Goal: Complete application form: Complete application form

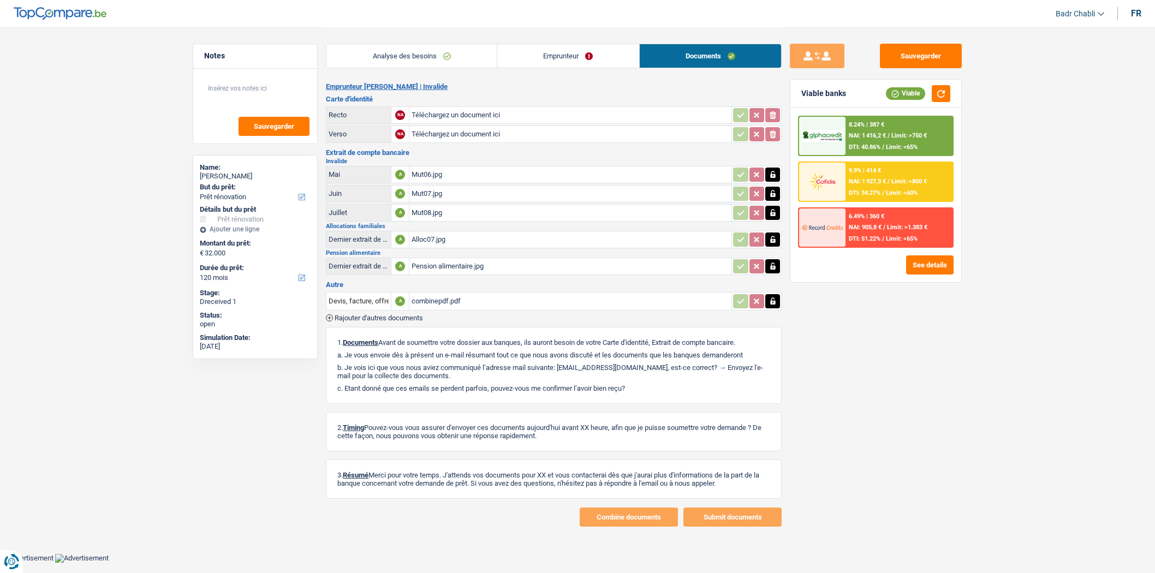
select select "renovation"
select select "120"
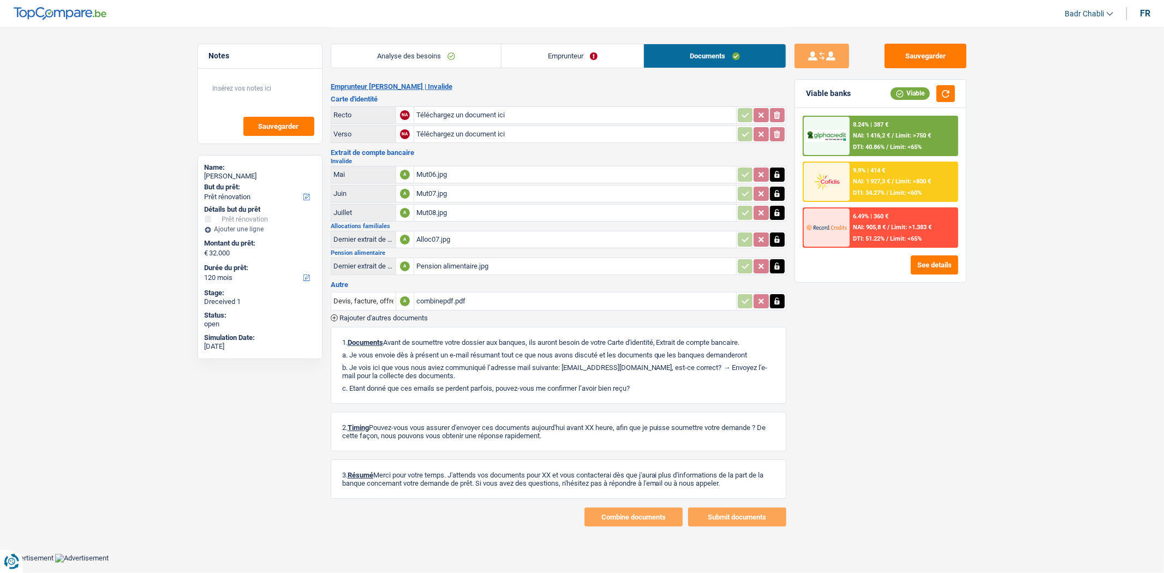
click at [428, 296] on div "combinepdf.pdf" at bounding box center [575, 301] width 318 height 16
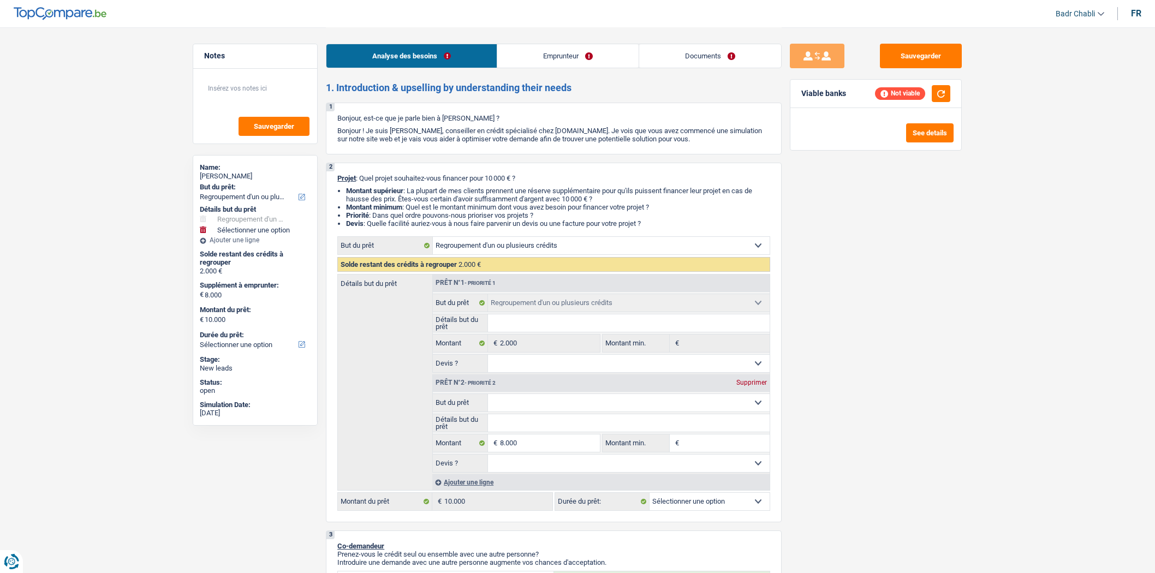
select select "refinancing"
select select "mutuality"
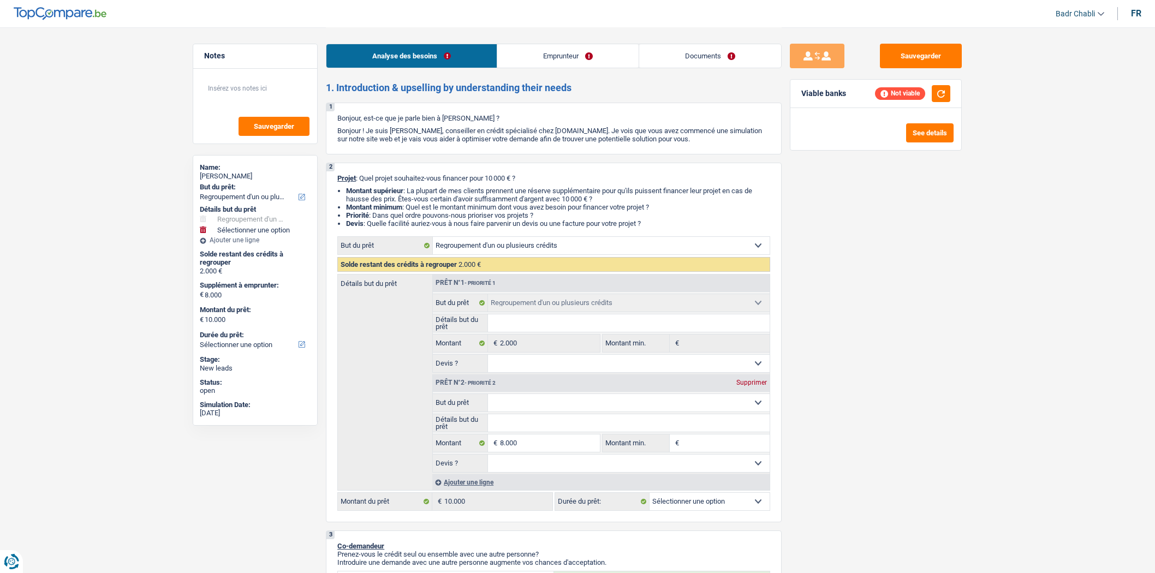
select select "familyAllowances"
select select "mutualityIndemnity"
select select "rents"
select select "cardOrCredit"
select select "refinancing"
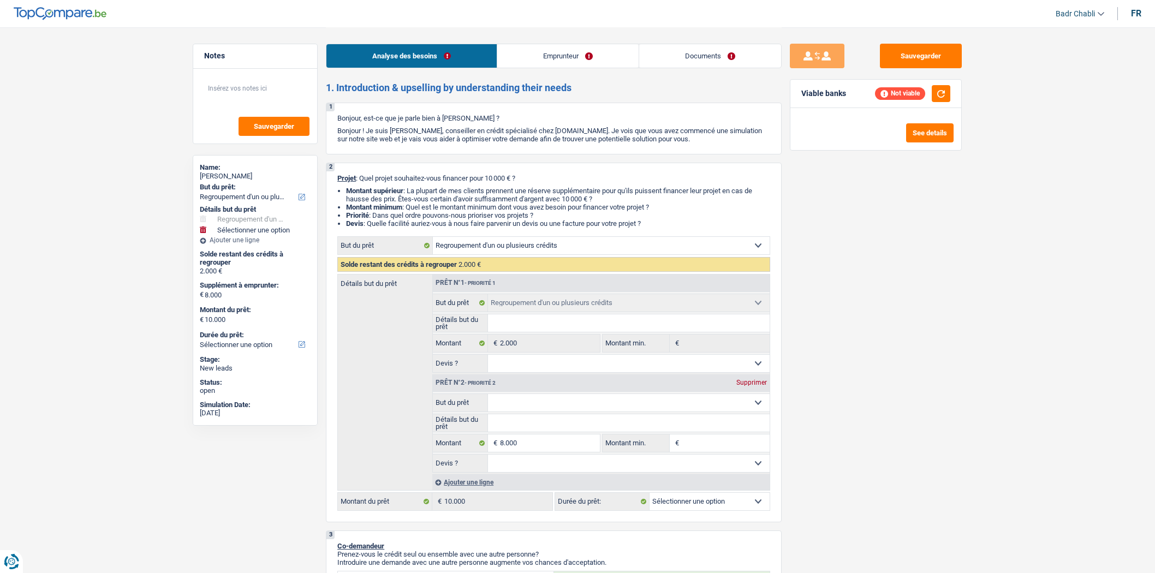
select select "refinancing"
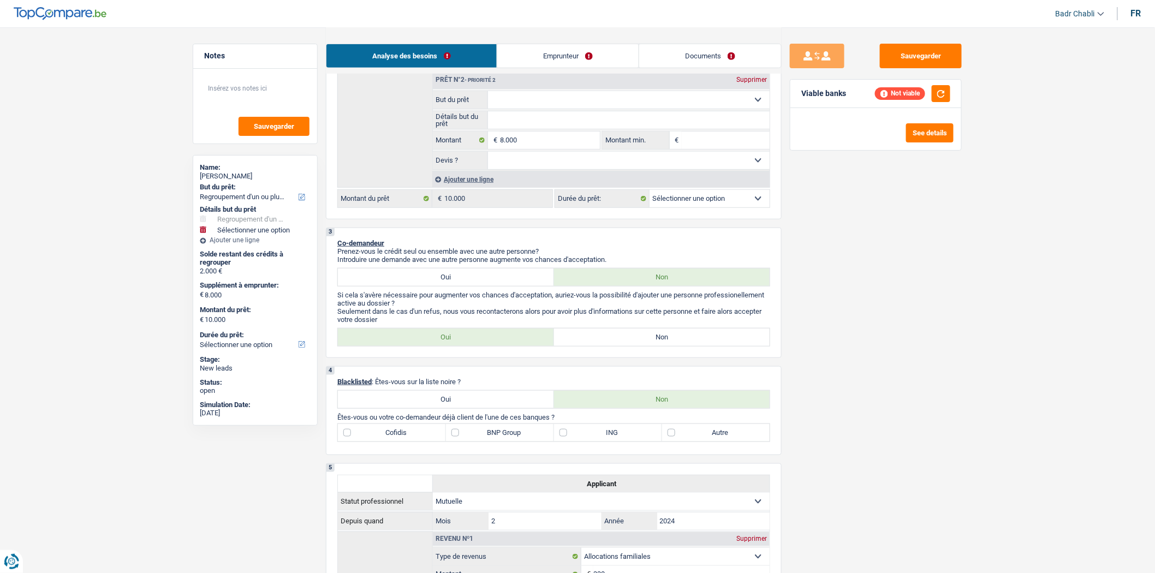
click at [652, 334] on div "Oui Non Tous les champs sont obligatoires. Veuillez sélectionner une option" at bounding box center [553, 337] width 433 height 19
click at [652, 341] on label "Non" at bounding box center [662, 337] width 216 height 17
click at [652, 341] on input "Non" at bounding box center [662, 337] width 216 height 17
radio input "true"
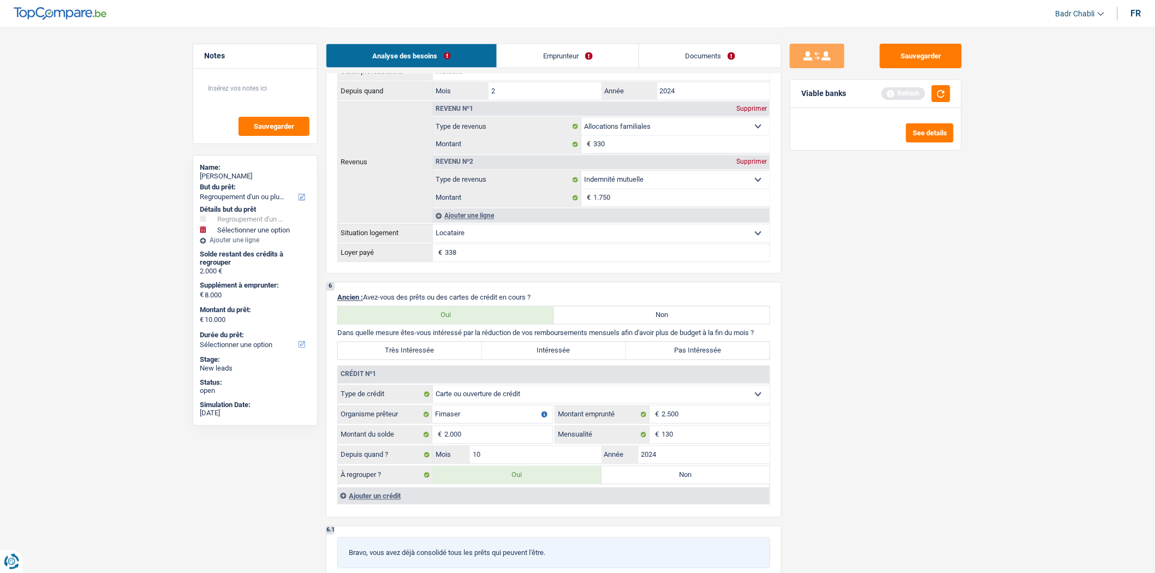
scroll to position [849, 0]
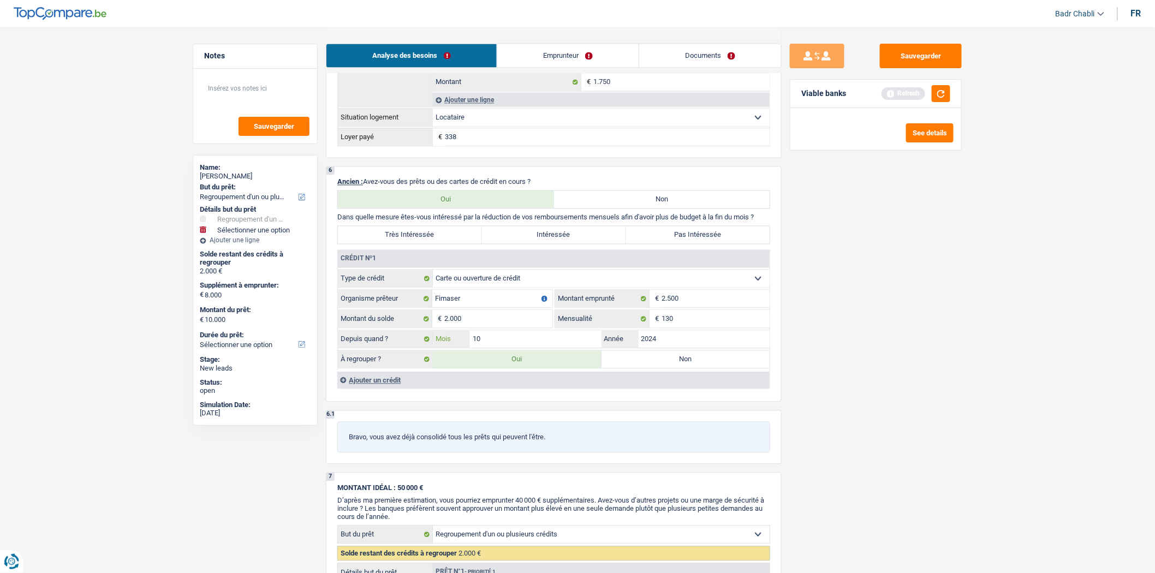
click at [507, 343] on input "10" at bounding box center [536, 339] width 132 height 17
type input "09"
click at [648, 366] on label "Non" at bounding box center [685, 359] width 169 height 17
click at [648, 366] on input "Non" at bounding box center [685, 359] width 169 height 17
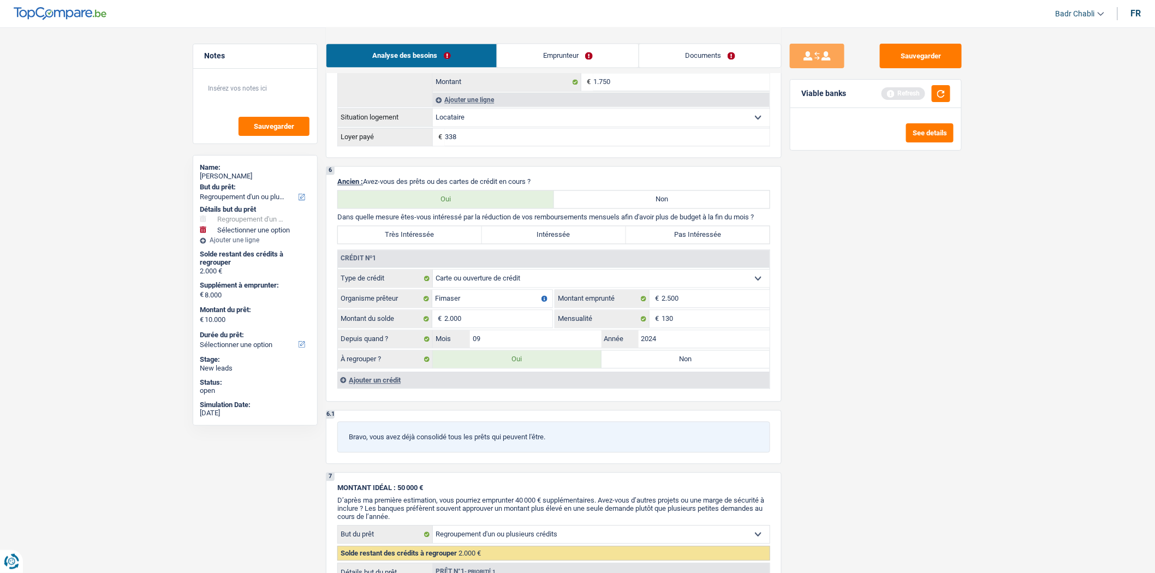
radio input "true"
select select
select select "48"
select select
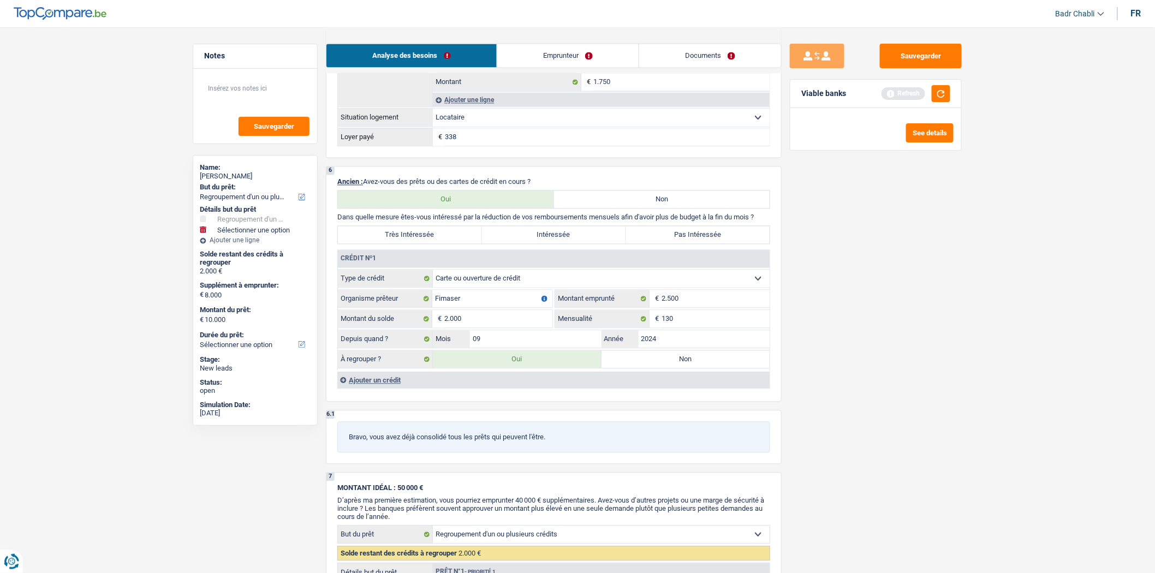
select select
type input "8.000"
type input "18.500"
select select "48"
radio input "false"
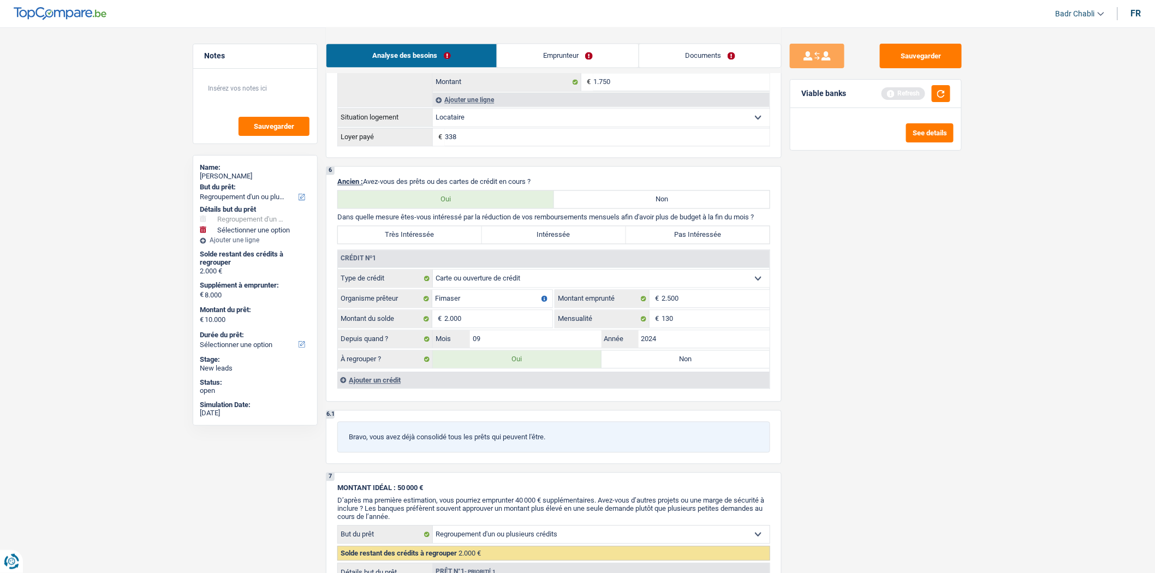
select select
type input "8.000"
type input "18.500"
select select "48"
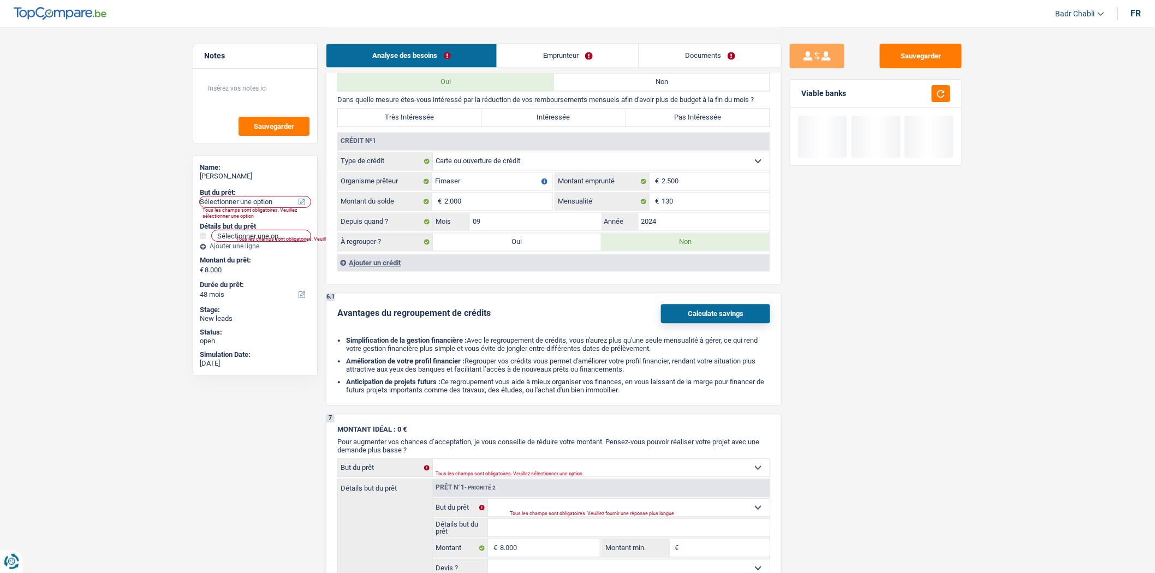
click at [526, 251] on label "Oui" at bounding box center [517, 242] width 169 height 17
click at [526, 251] on input "Oui" at bounding box center [517, 242] width 169 height 17
radio input "true"
select select "24"
type input "2.000"
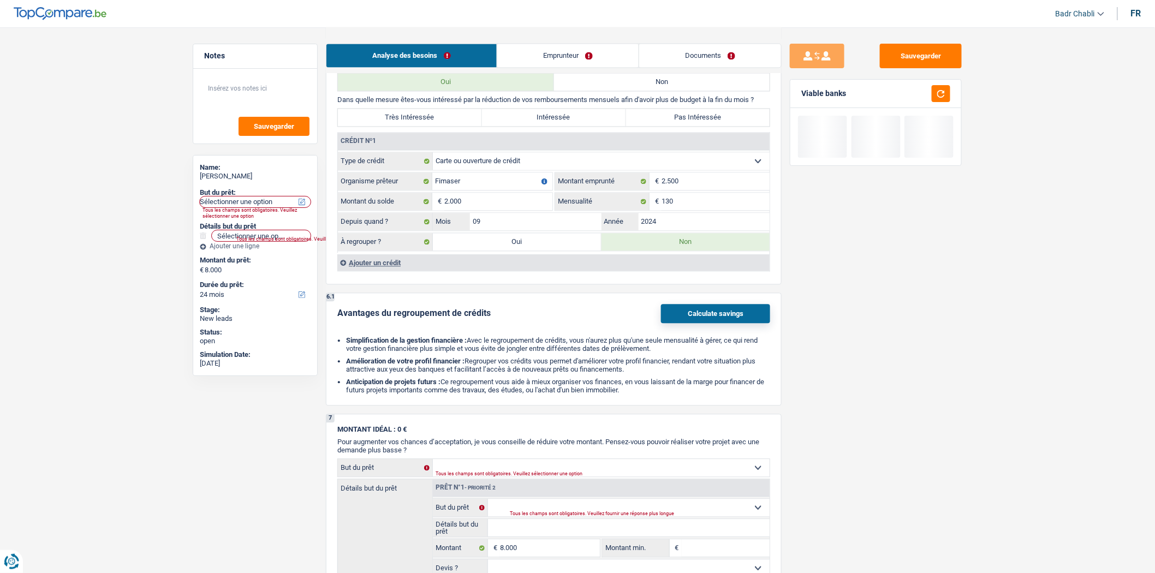
select select "24"
radio input "false"
type input "2.000"
select select "24"
type input "2.000"
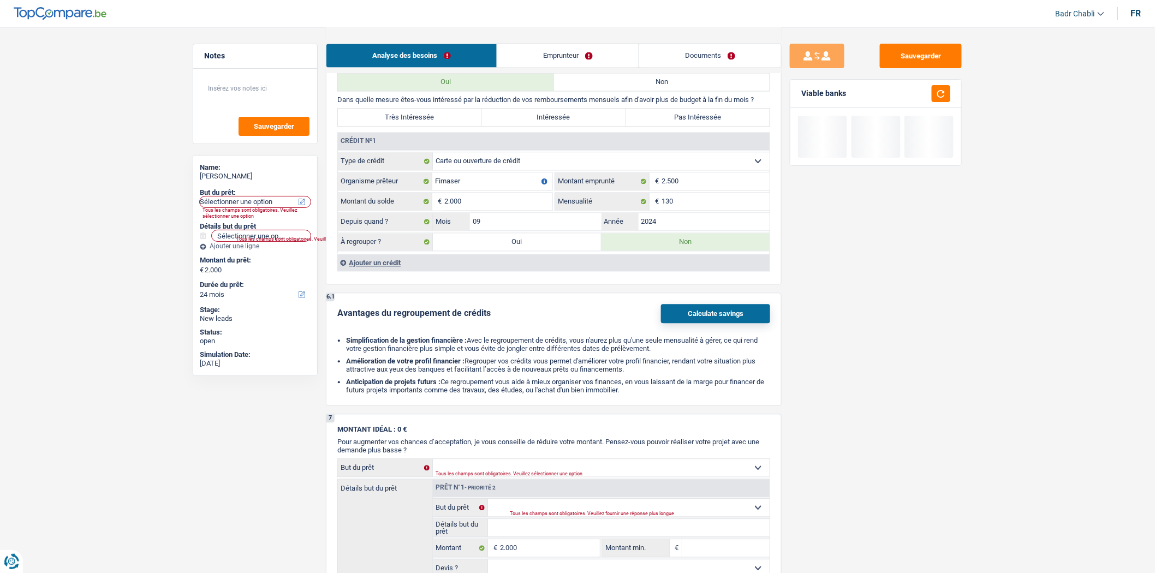
select select "refinancing"
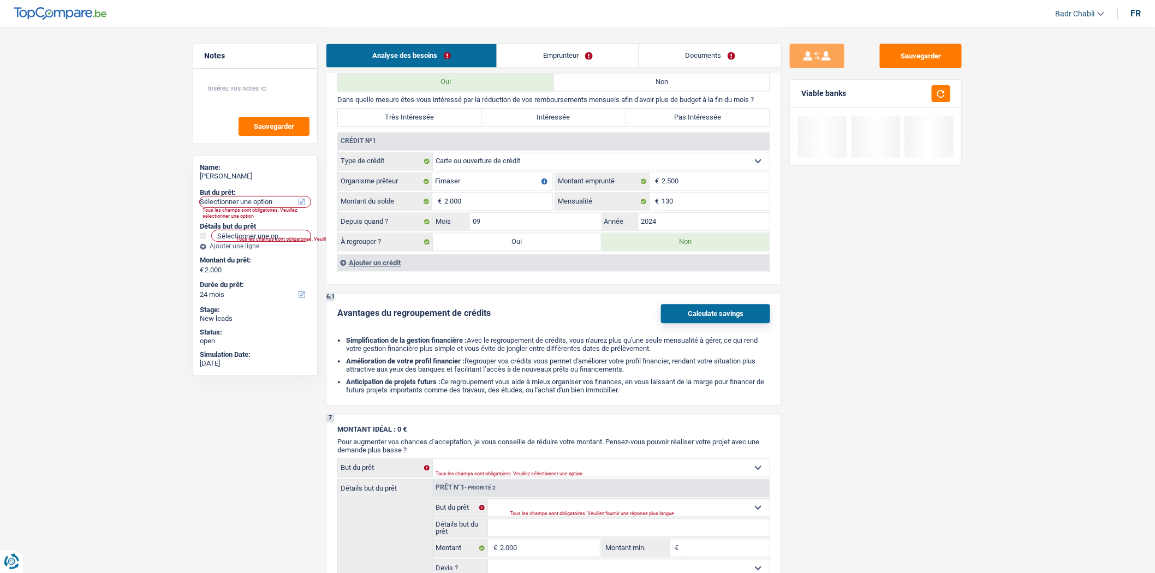
select select "refinancing"
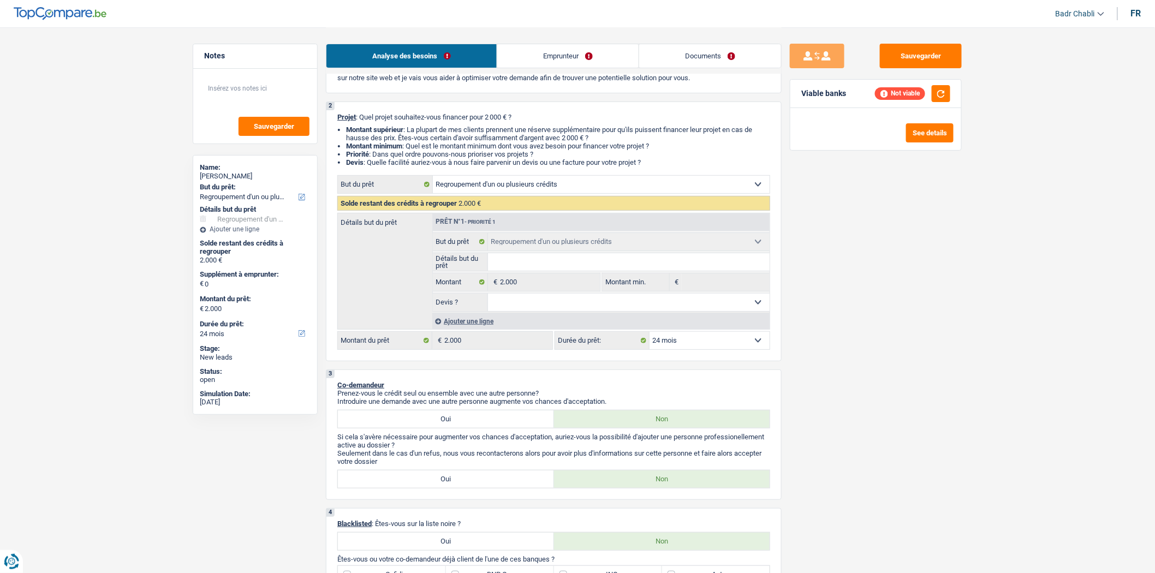
scroll to position [61, 0]
click at [487, 319] on div "Ajouter une ligne" at bounding box center [600, 322] width 337 height 16
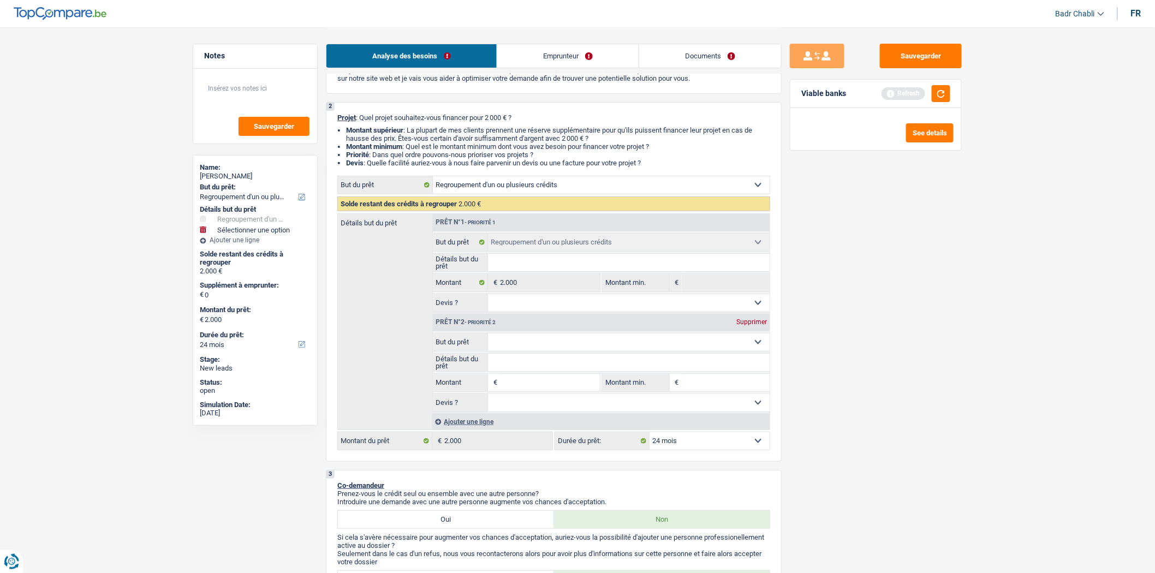
click at [541, 381] on input "Montant" at bounding box center [550, 382] width 100 height 17
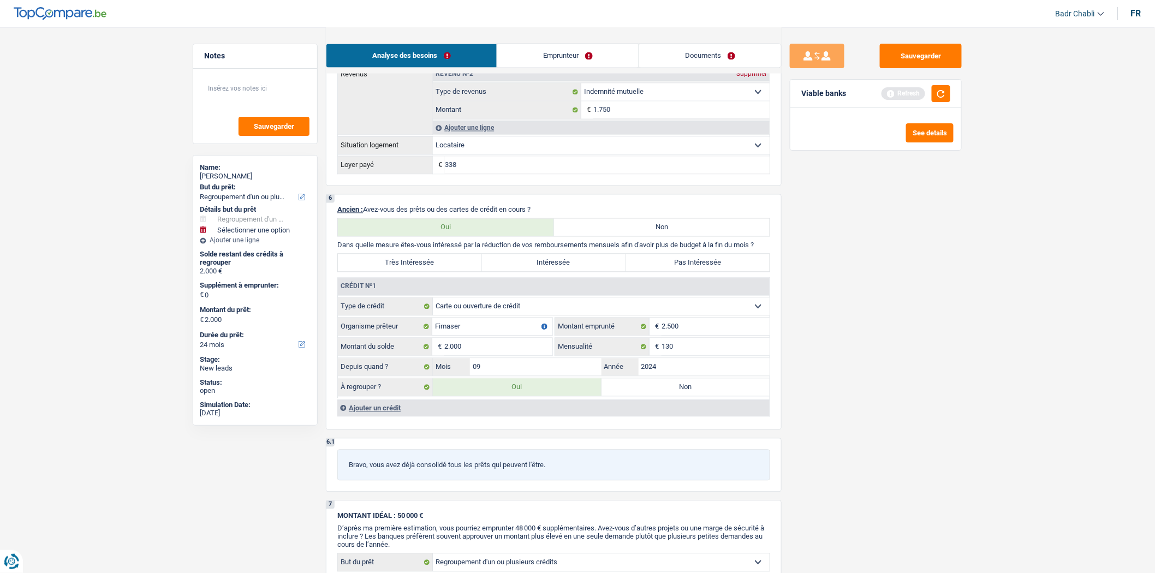
scroll to position [909, 0]
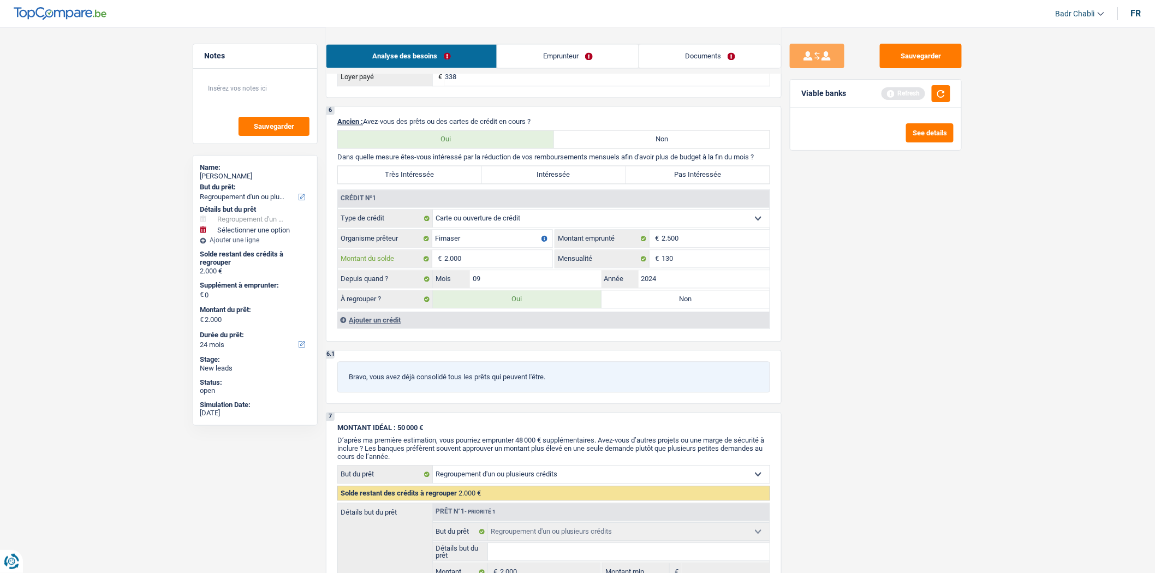
click at [519, 267] on input "2.000" at bounding box center [498, 258] width 108 height 17
type input "2"
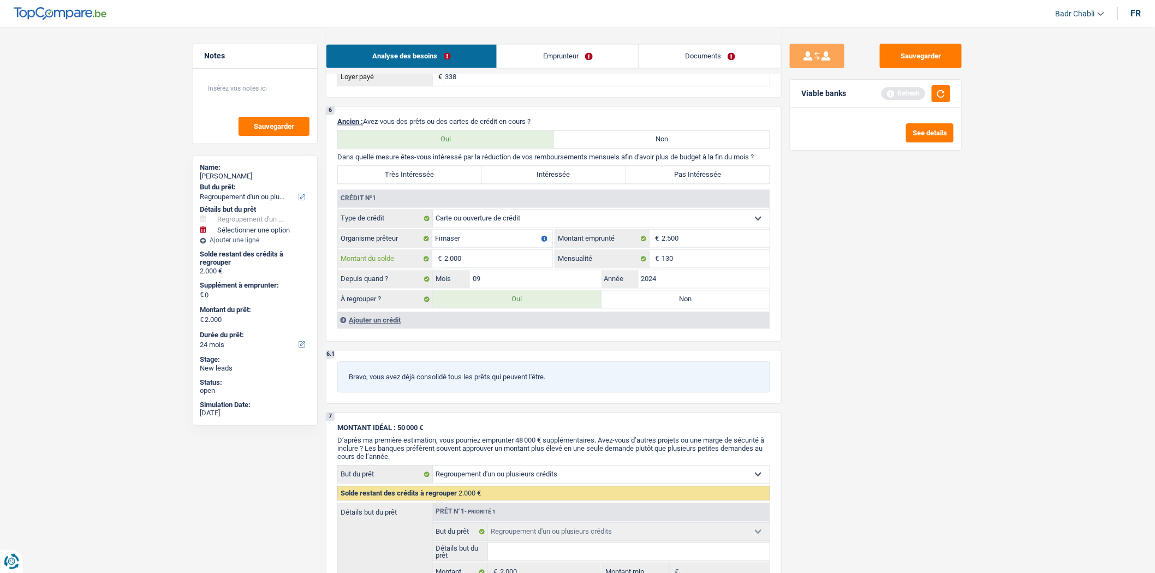
type input "2"
type input "25"
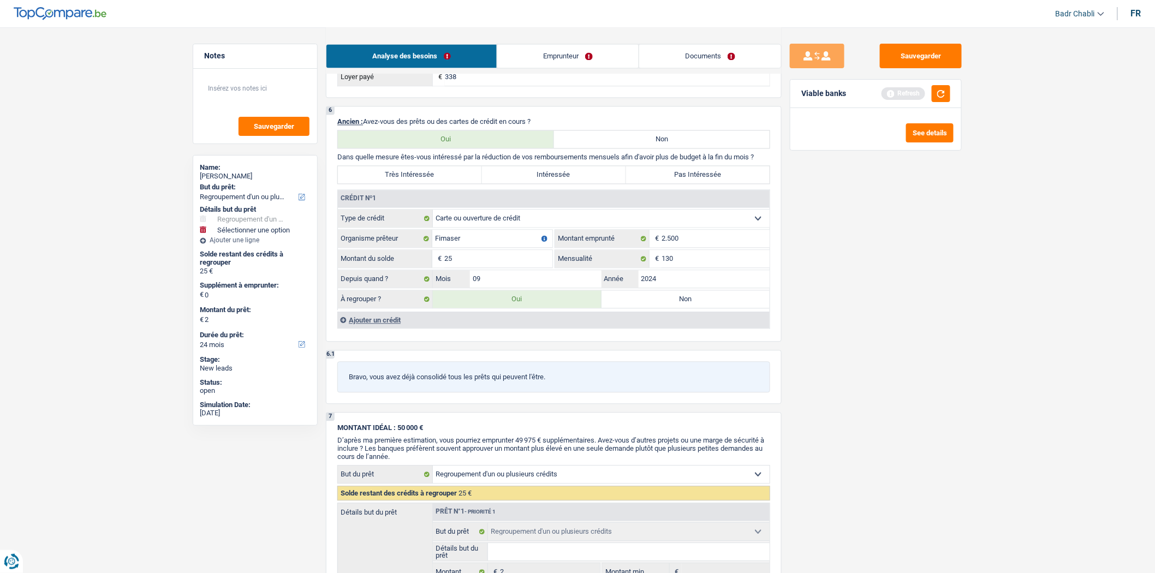
type input "25"
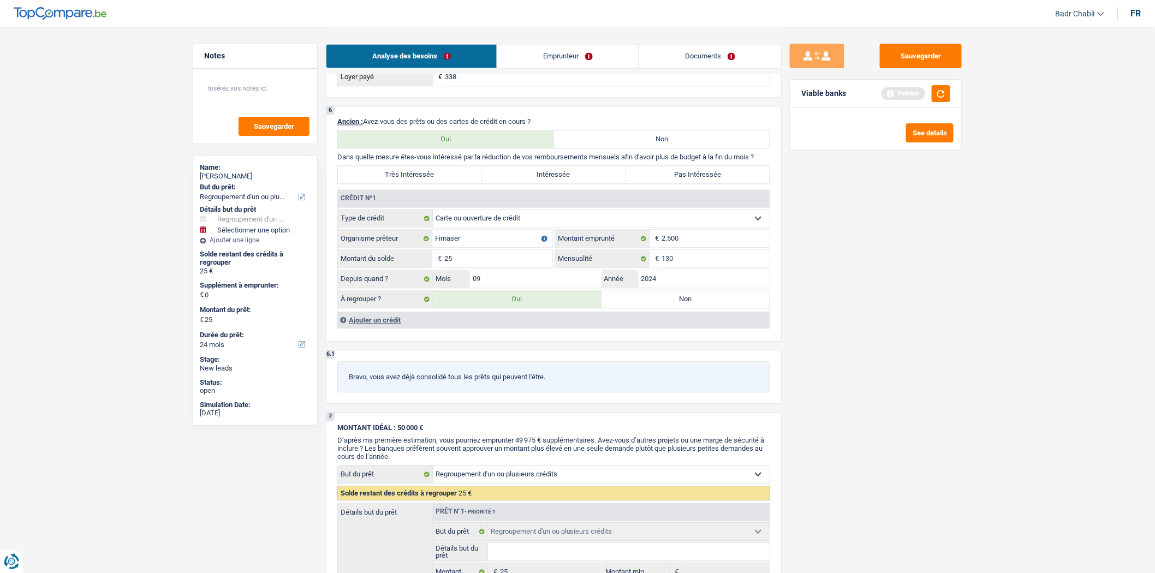
type input "250"
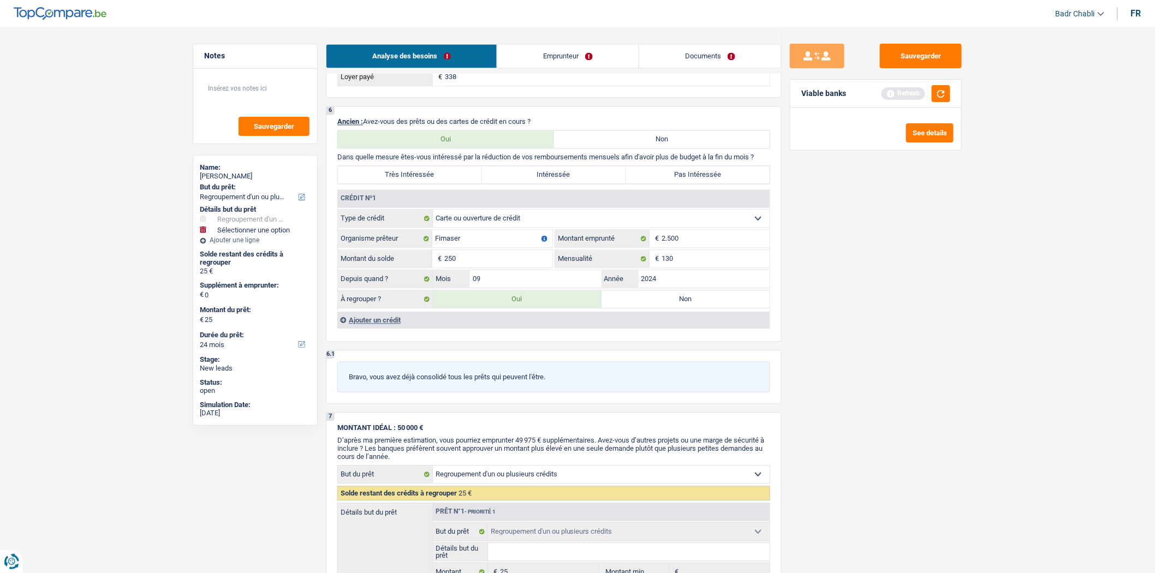
type input "250"
type input "2.500"
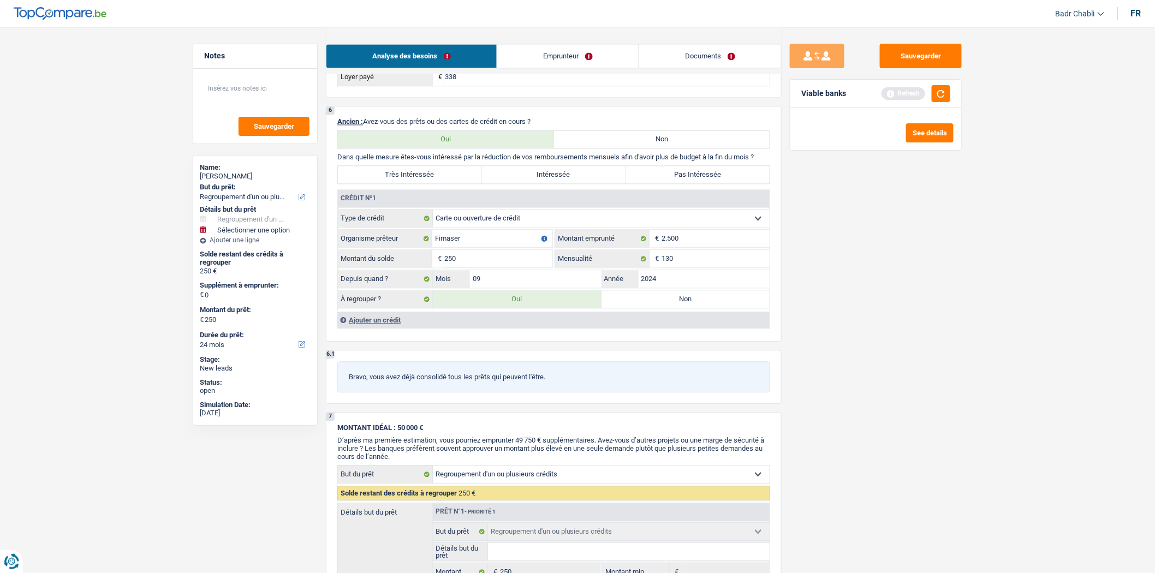
type input "2.500"
click at [659, 306] on label "Non" at bounding box center [685, 298] width 169 height 17
click at [659, 306] on input "Non" at bounding box center [685, 298] width 169 height 17
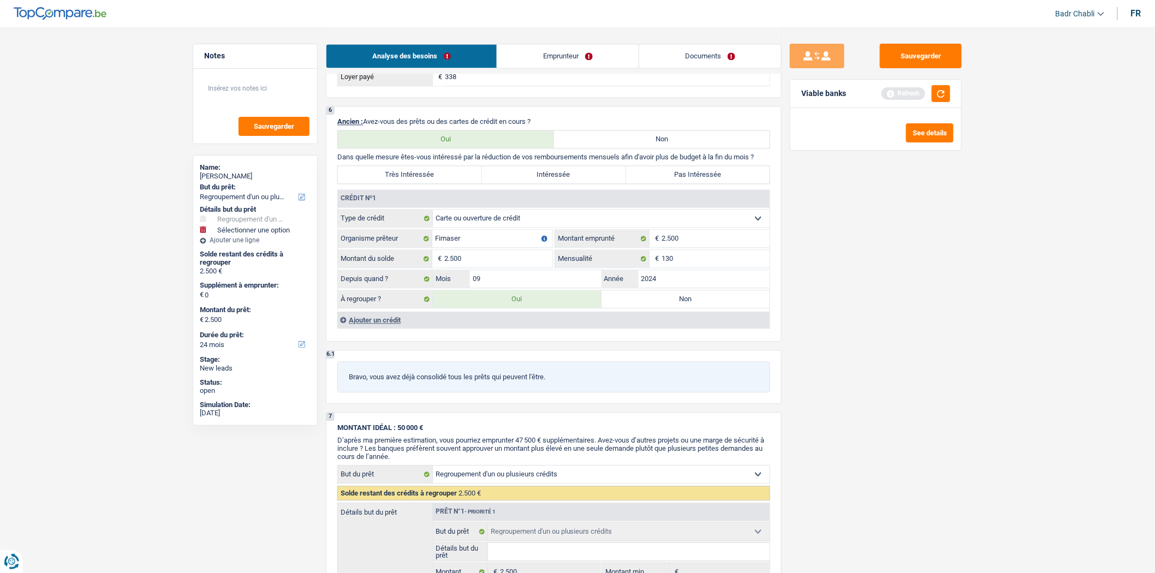
radio input "true"
select select
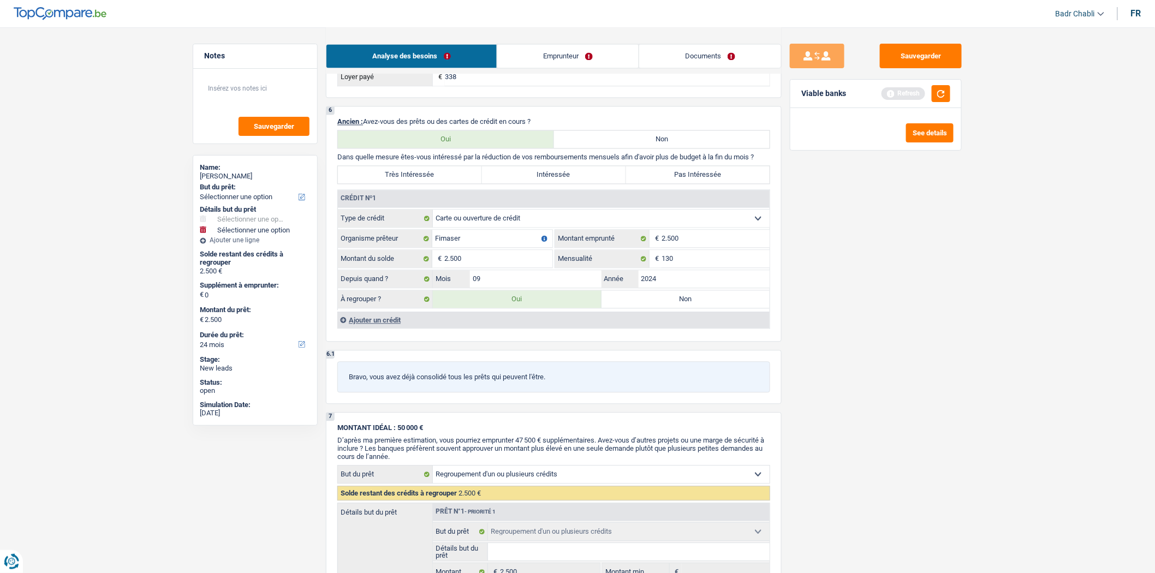
radio input "false"
select select
type input "0"
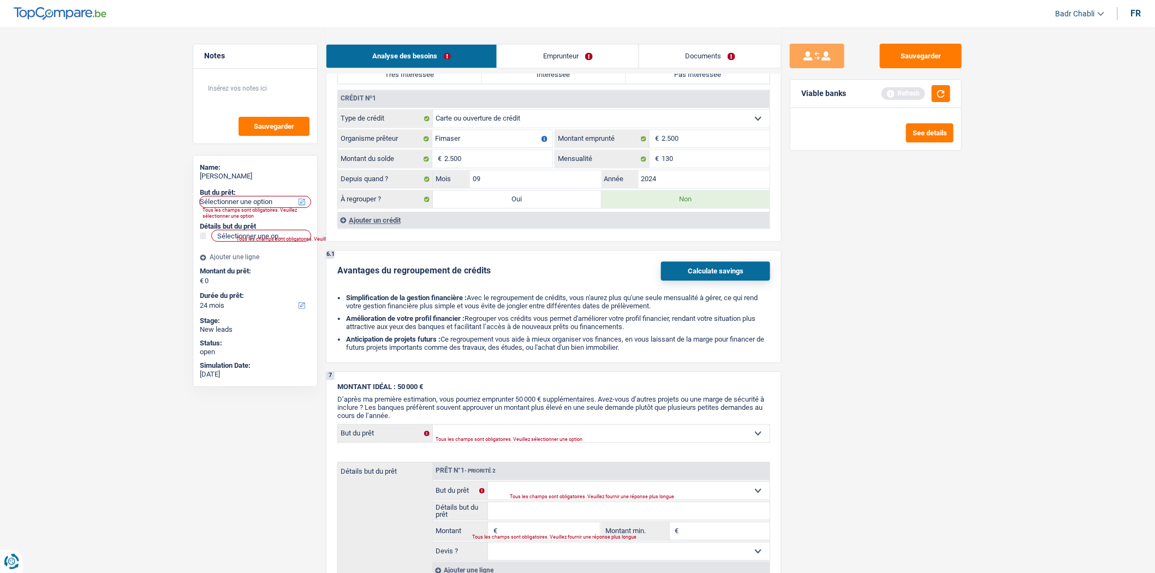
click at [539, 309] on li "Simplification de la gestion financière : Avec le regroupement de crédits, vous…" at bounding box center [558, 302] width 424 height 16
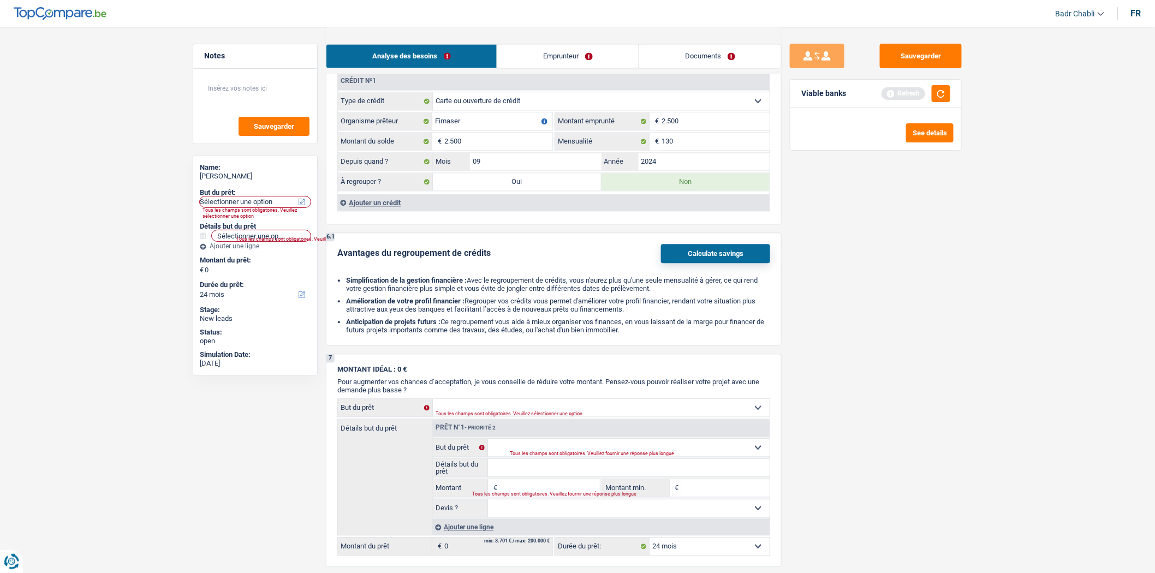
click at [543, 190] on label "Oui" at bounding box center [517, 181] width 169 height 17
click at [543, 190] on input "Oui" at bounding box center [517, 181] width 169 height 17
radio input "true"
type input "2.500"
radio input "false"
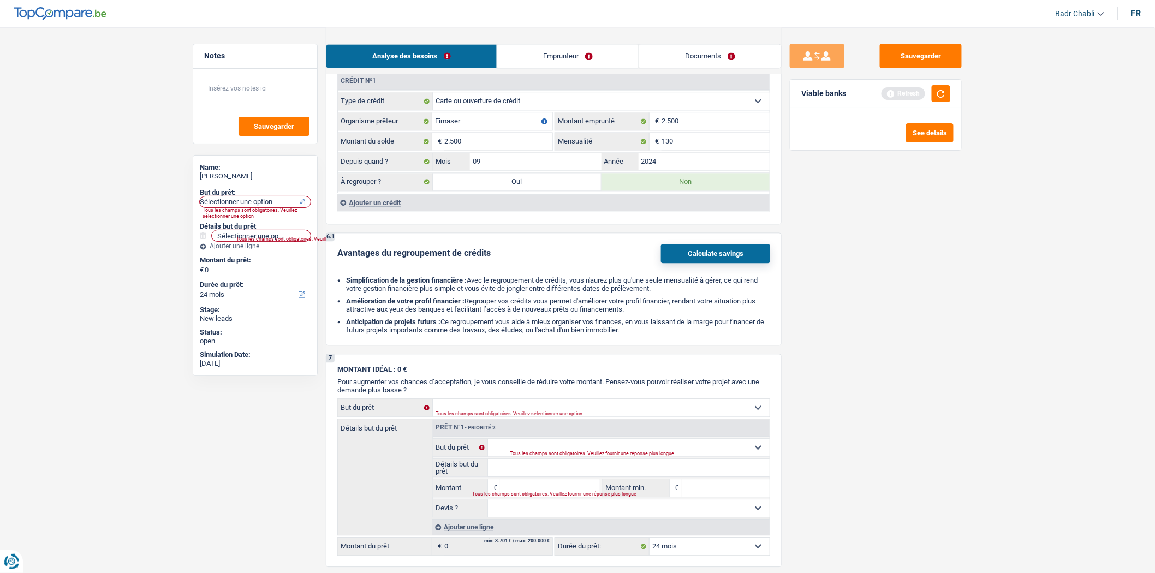
type input "2.500"
select select "refinancing"
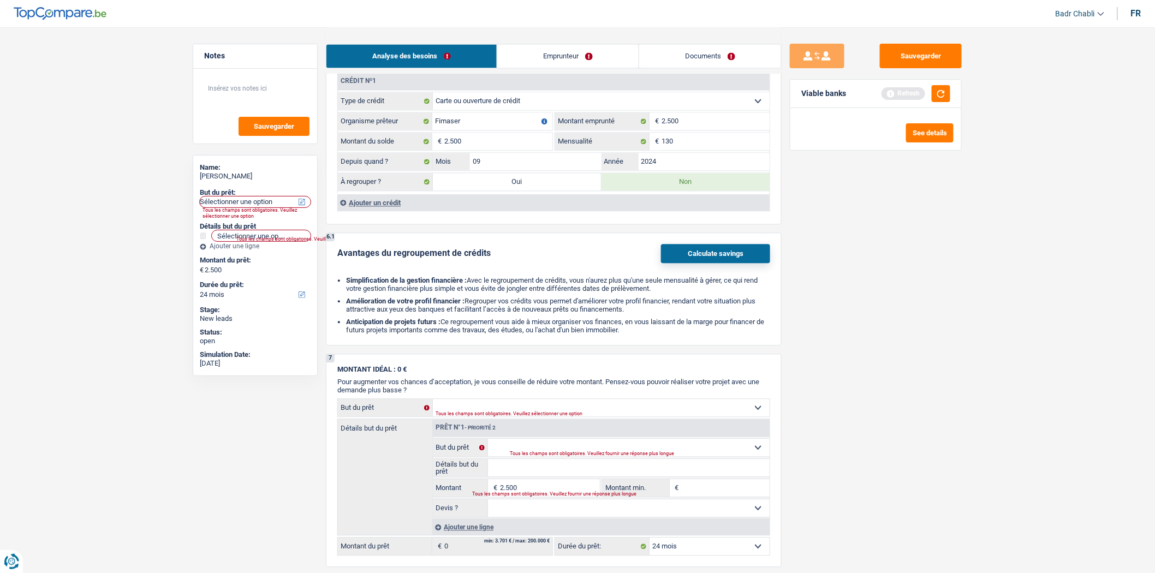
select select "refinancing"
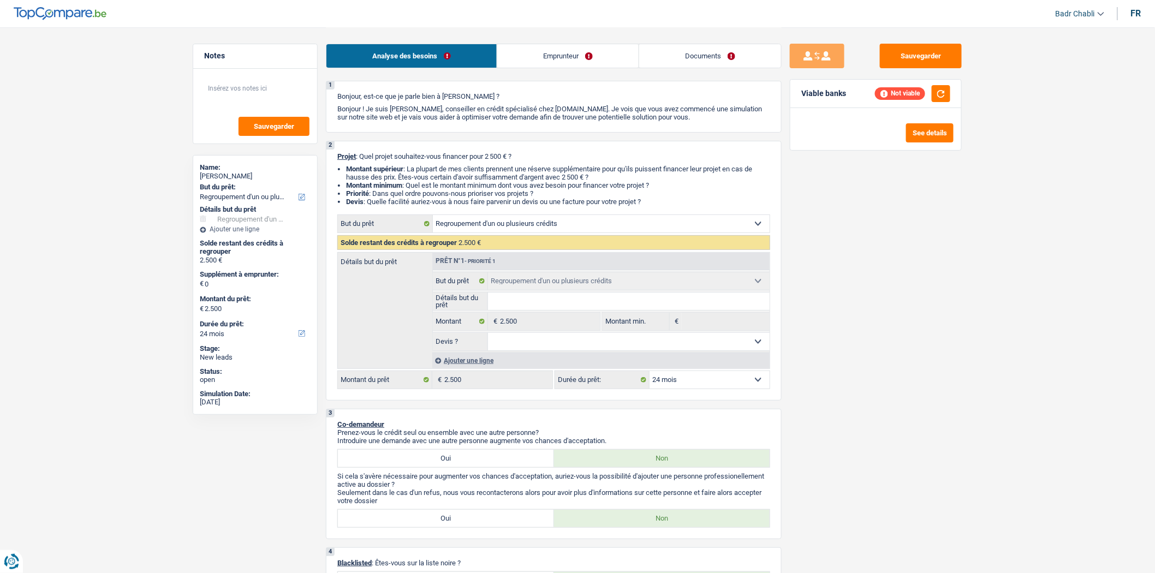
scroll to position [0, 0]
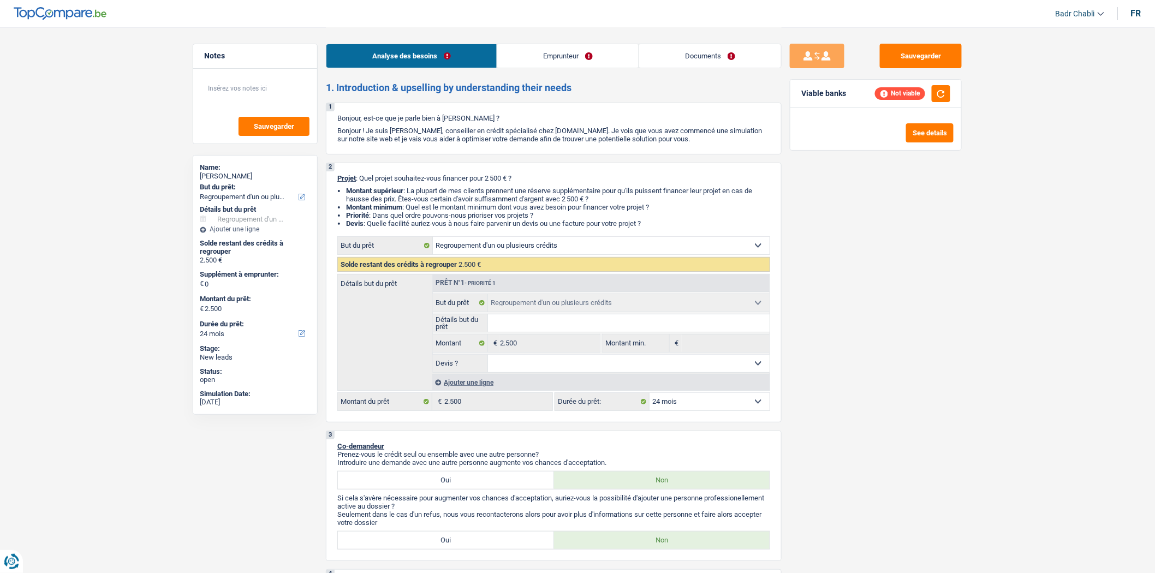
click at [483, 383] on div "Ajouter une ligne" at bounding box center [600, 382] width 337 height 16
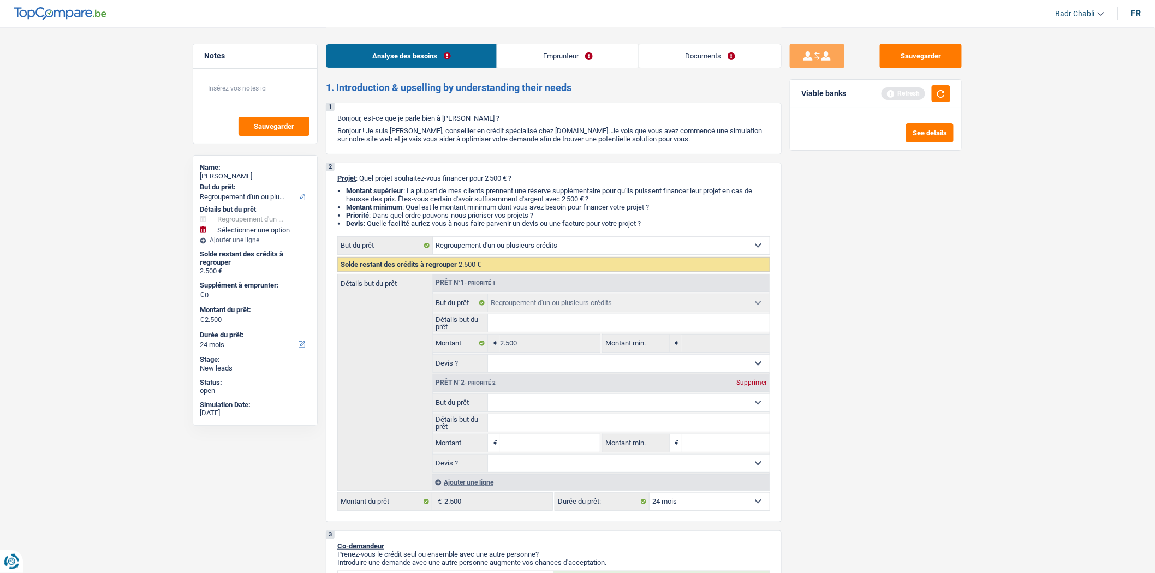
click at [548, 432] on input "Détails but du prêt" at bounding box center [629, 422] width 282 height 17
click at [545, 444] on input "Montant" at bounding box center [550, 442] width 100 height 17
type input "7"
type input "75"
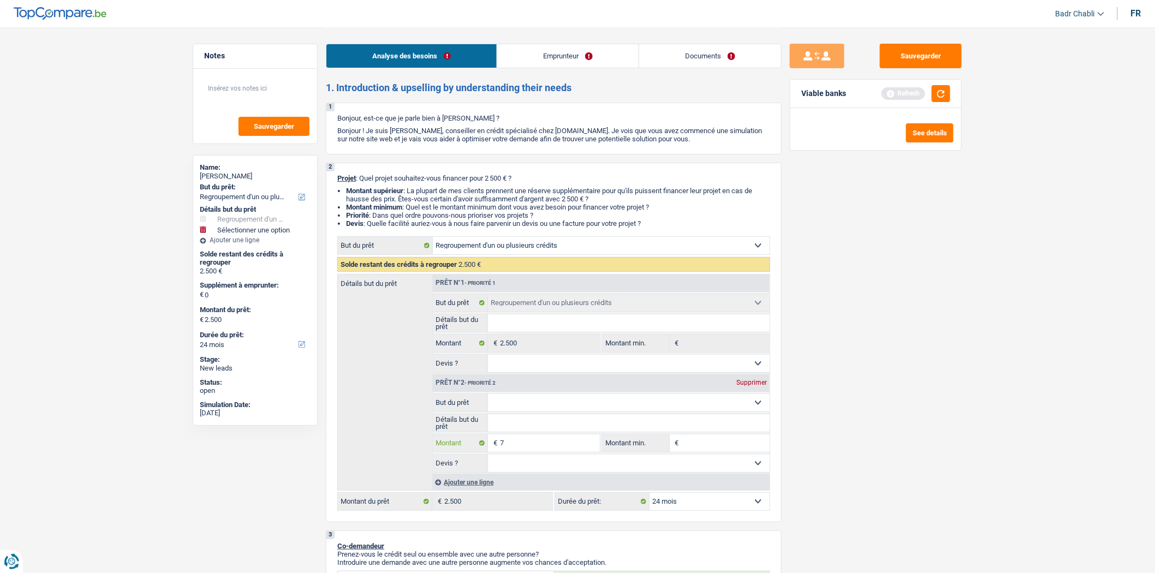
type input "75"
type input "750"
type input "7.501"
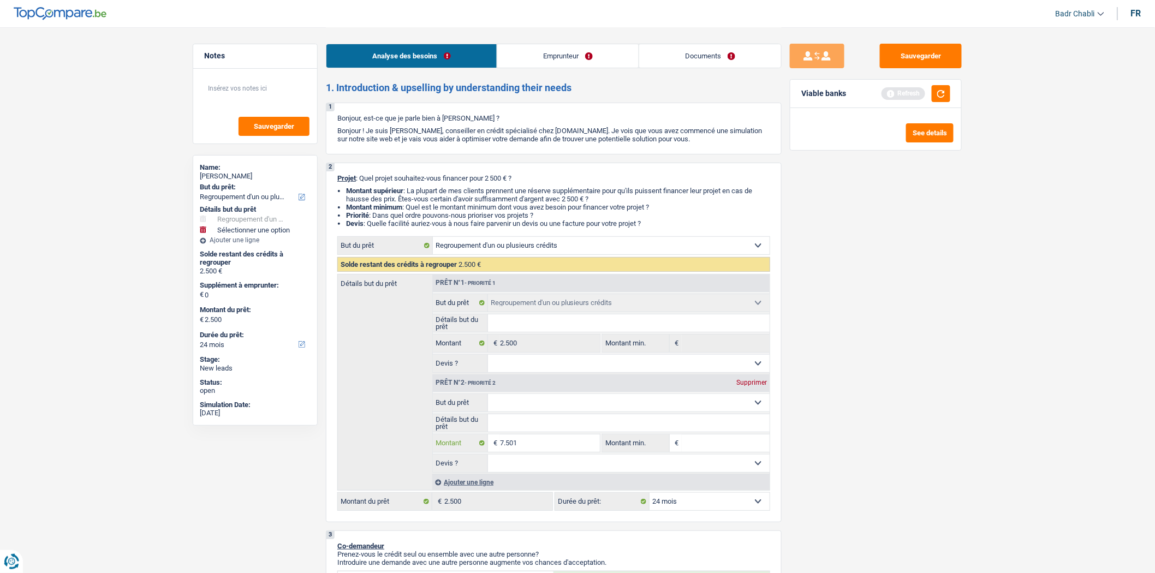
type input "7.501"
type input "10.001"
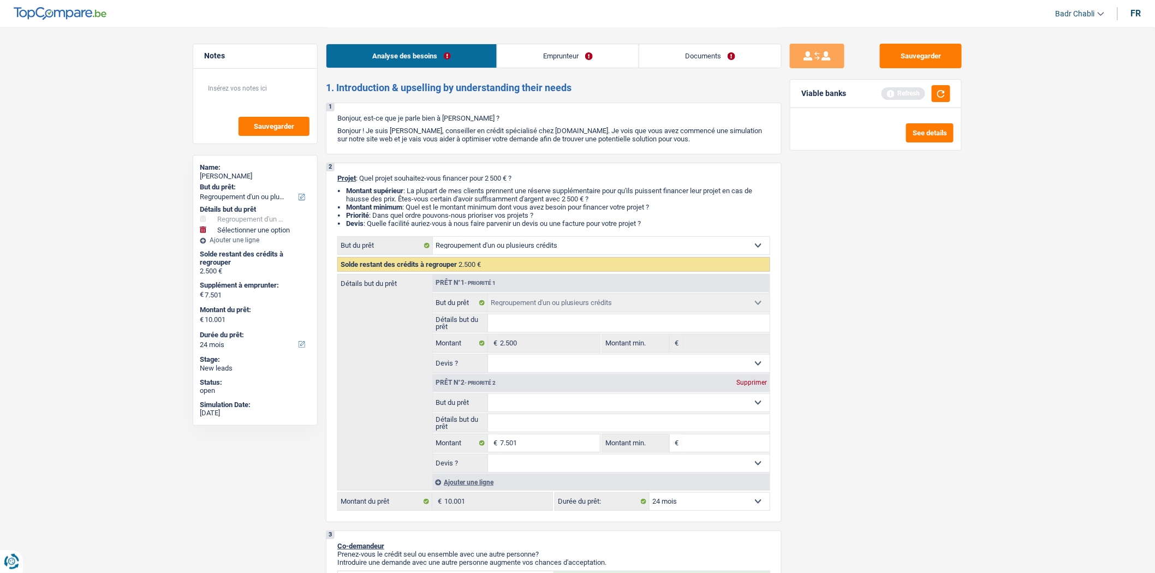
select select "60"
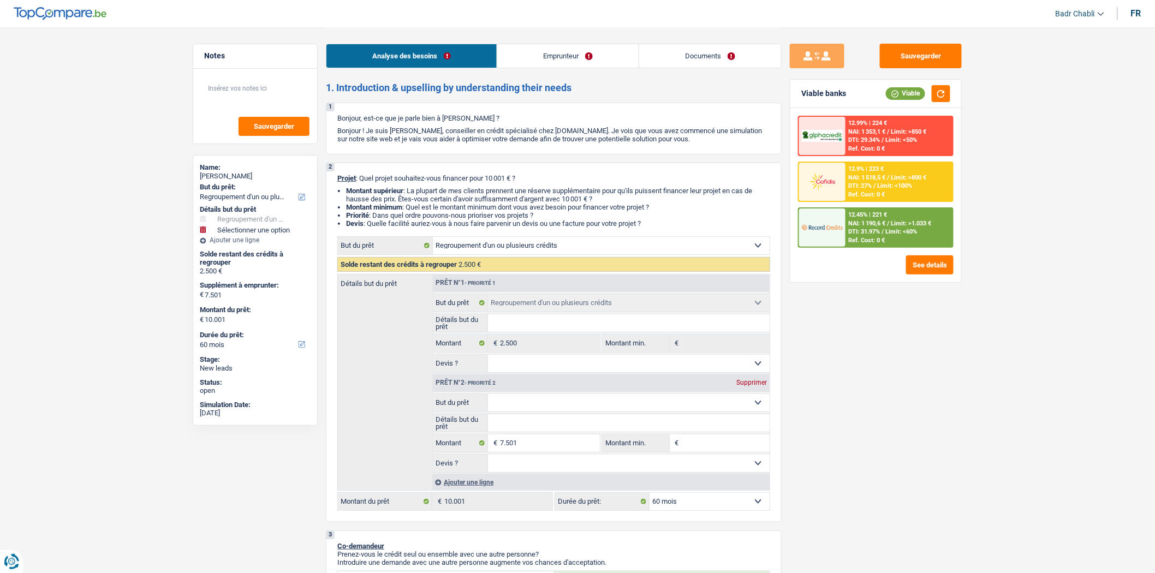
click at [521, 412] on select "Confort maison: meubles, textile, peinture, électroménager, outillage non-profe…" at bounding box center [629, 402] width 282 height 17
select select "car"
click at [488, 397] on select "Confort maison: meubles, textile, peinture, électroménager, outillage non-profe…" at bounding box center [629, 402] width 282 height 17
select select "car"
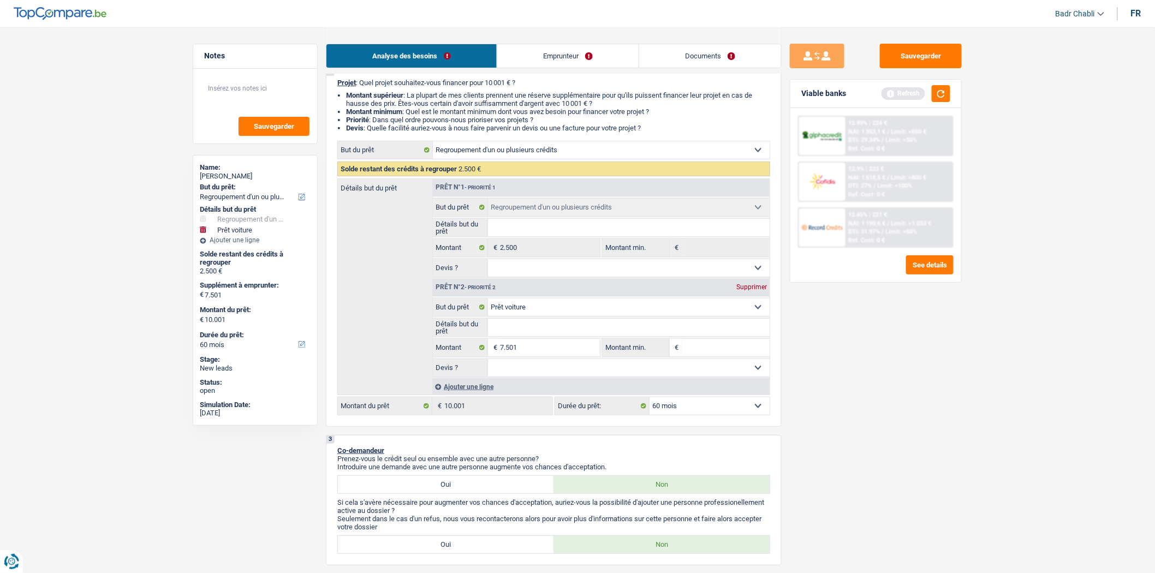
scroll to position [182, 0]
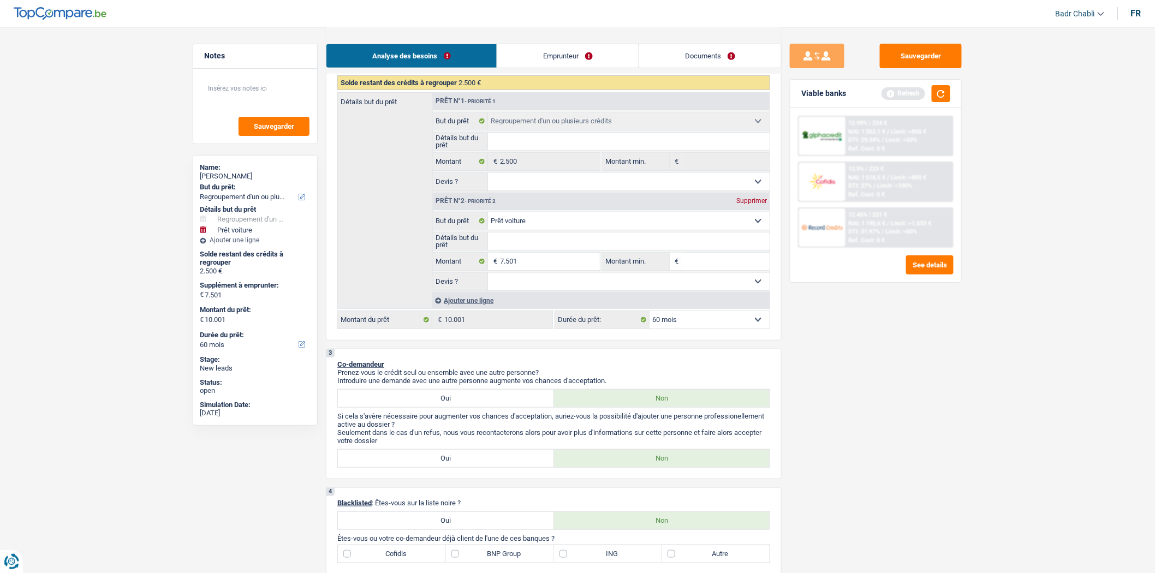
click at [553, 288] on select "Oui Non Non répondu Sélectionner une option" at bounding box center [629, 281] width 282 height 17
select select "false"
click at [488, 277] on select "Oui Non Non répondu Sélectionner une option" at bounding box center [629, 281] width 282 height 17
select select "false"
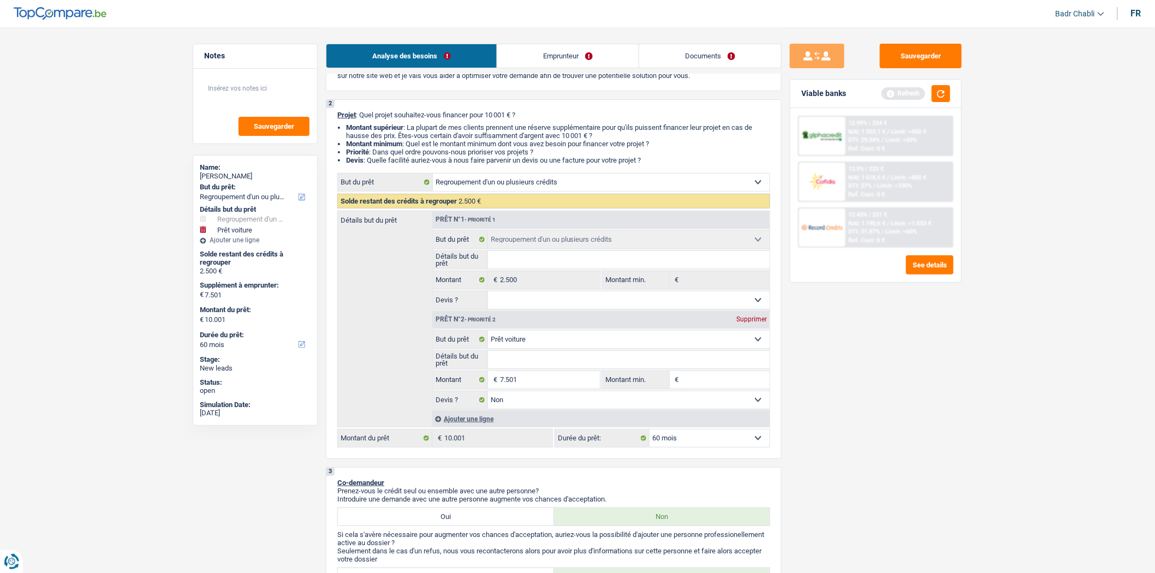
scroll to position [0, 0]
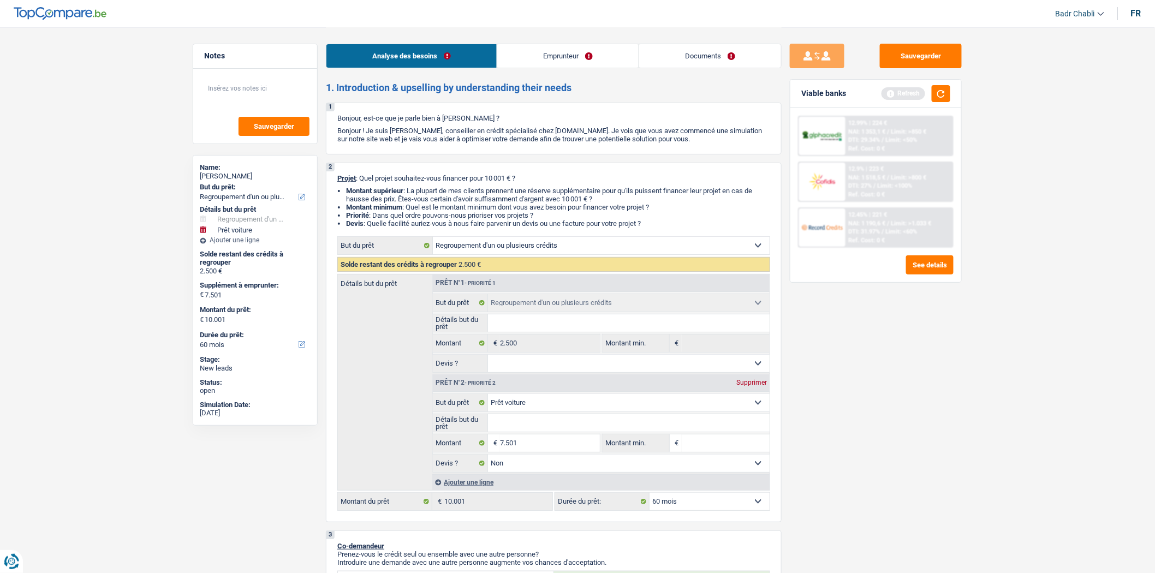
click at [528, 67] on link "Emprunteur" at bounding box center [567, 55] width 141 height 23
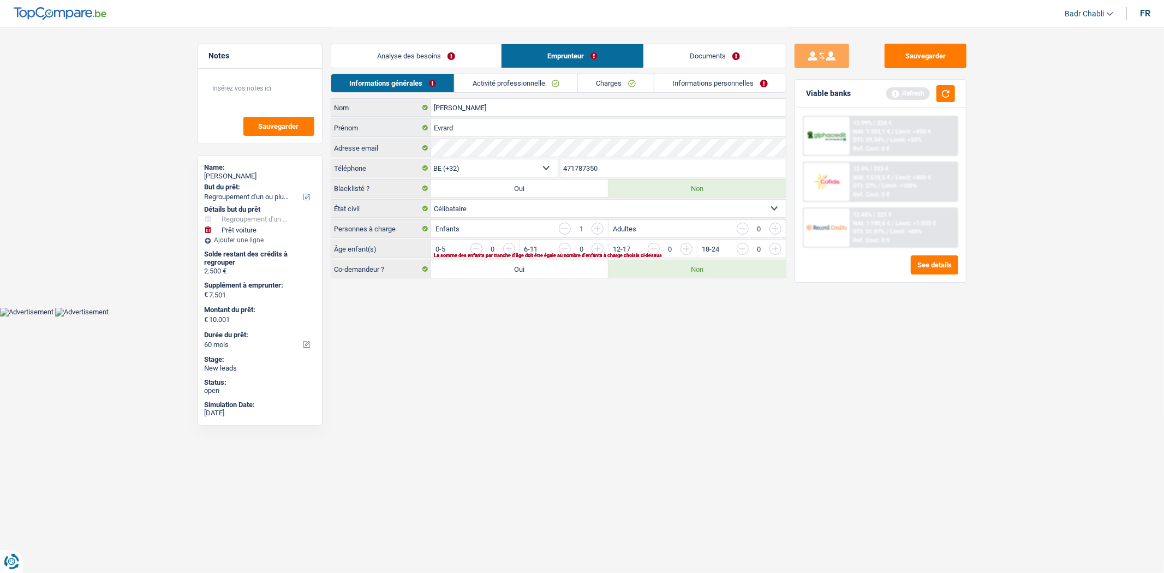
click at [685, 250] on input "button" at bounding box center [908, 251] width 455 height 17
click at [438, 50] on link "Analyse des besoins" at bounding box center [416, 55] width 170 height 23
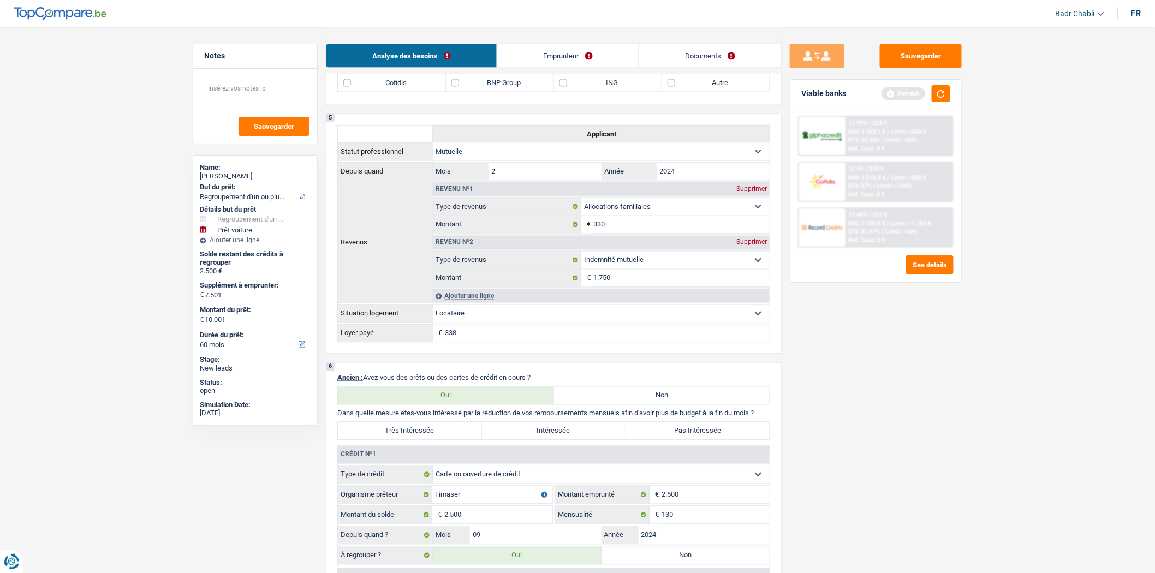
scroll to position [788, 0]
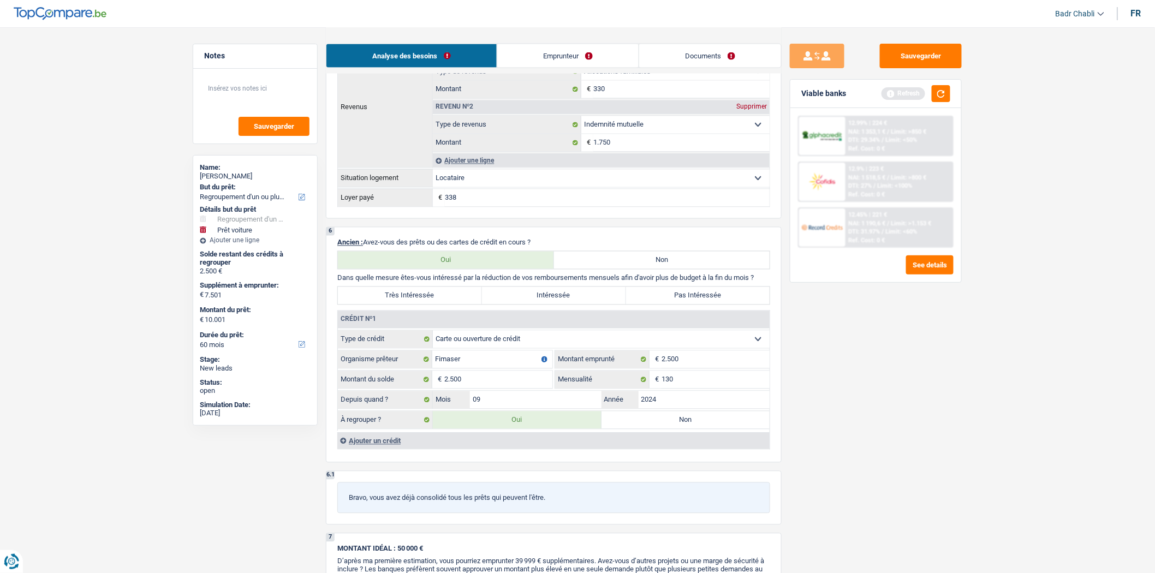
click at [584, 304] on label "Intéressée" at bounding box center [554, 295] width 144 height 17
click at [584, 304] on input "Intéressée" at bounding box center [554, 295] width 144 height 17
radio input "true"
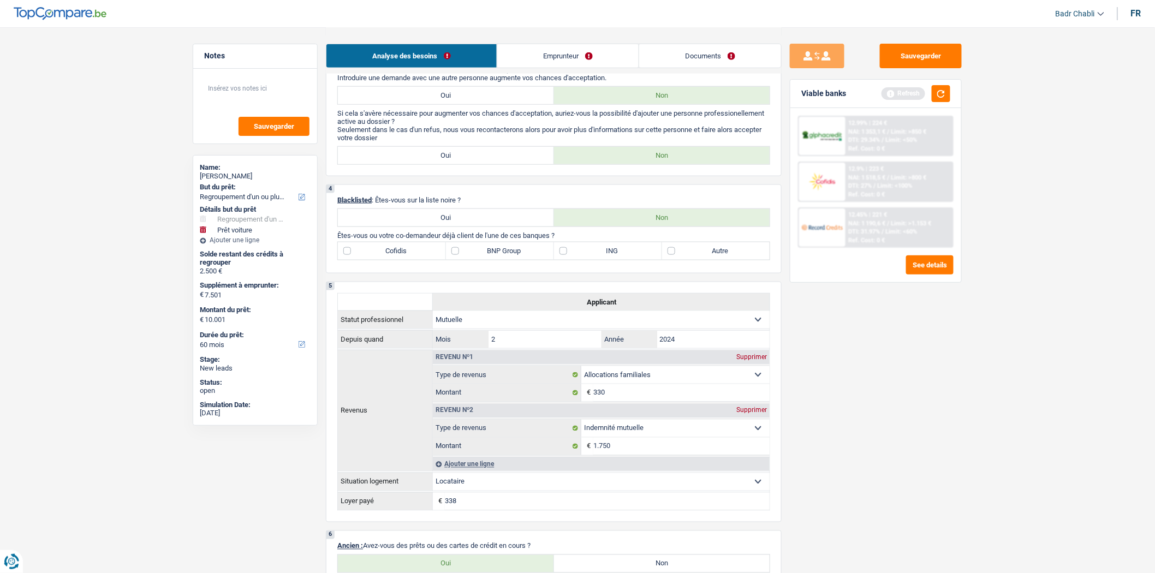
scroll to position [606, 0]
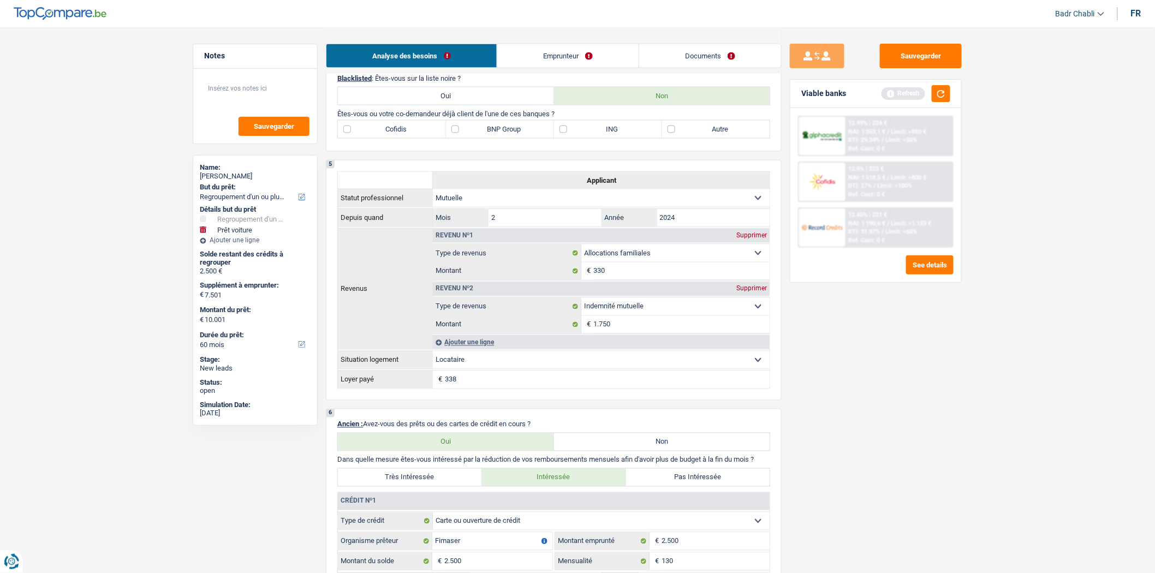
click at [462, 135] on label "BNP Group" at bounding box center [500, 129] width 108 height 17
click at [462, 135] on input "BNP Group" at bounding box center [500, 129] width 108 height 17
checkbox input "true"
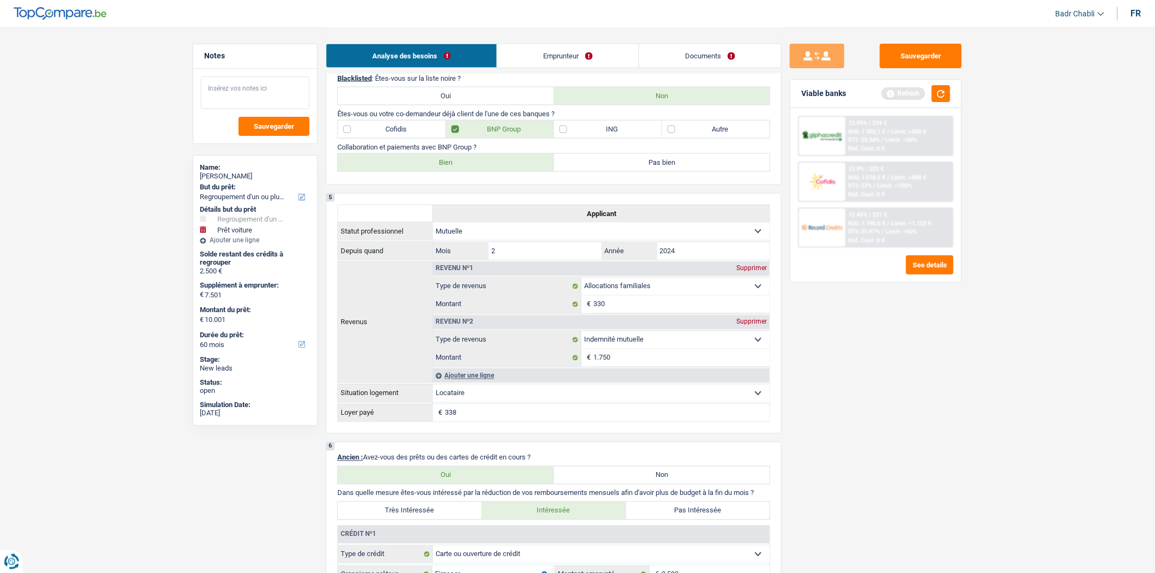
click at [257, 104] on textarea at bounding box center [255, 92] width 109 height 33
type textarea "Deja refusé chez BNP"
click at [480, 163] on label "Bien" at bounding box center [446, 162] width 216 height 17
click at [480, 163] on input "Bien" at bounding box center [446, 162] width 216 height 17
radio input "true"
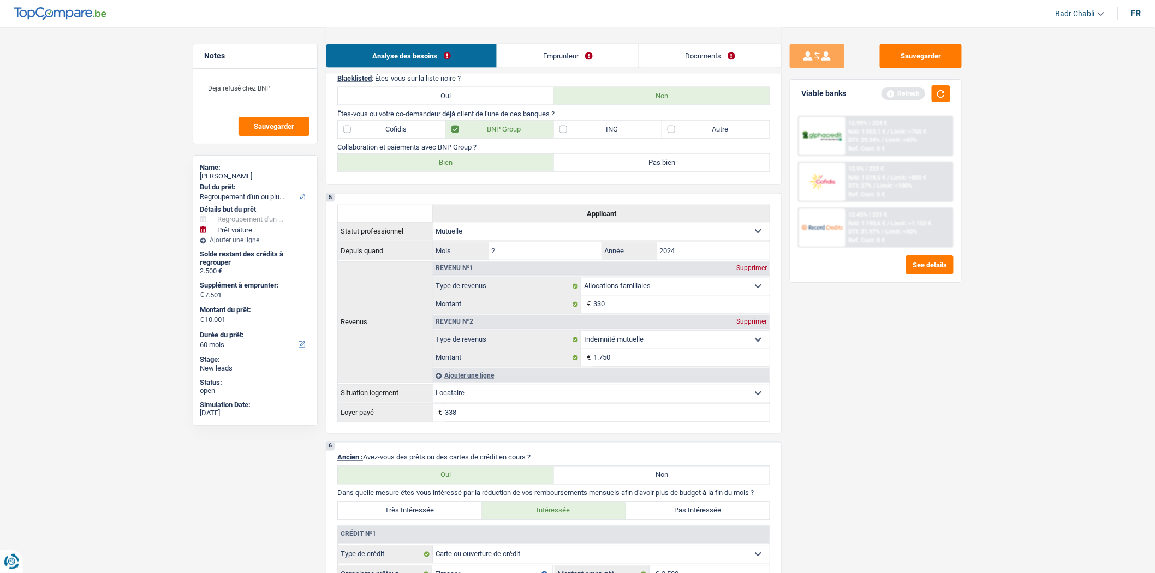
click at [348, 135] on label "Cofidis" at bounding box center [392, 129] width 108 height 17
click at [348, 135] on input "Cofidis" at bounding box center [392, 129] width 108 height 17
checkbox input "true"
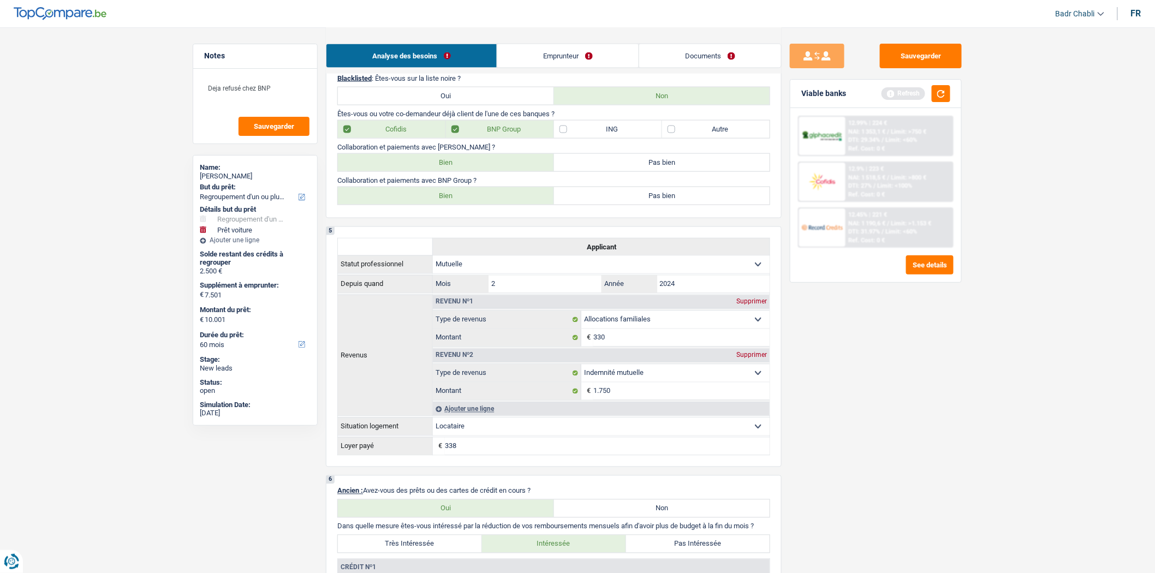
click at [451, 170] on label "Bien" at bounding box center [446, 162] width 216 height 17
click at [451, 170] on input "Bien" at bounding box center [446, 162] width 216 height 17
radio input "true"
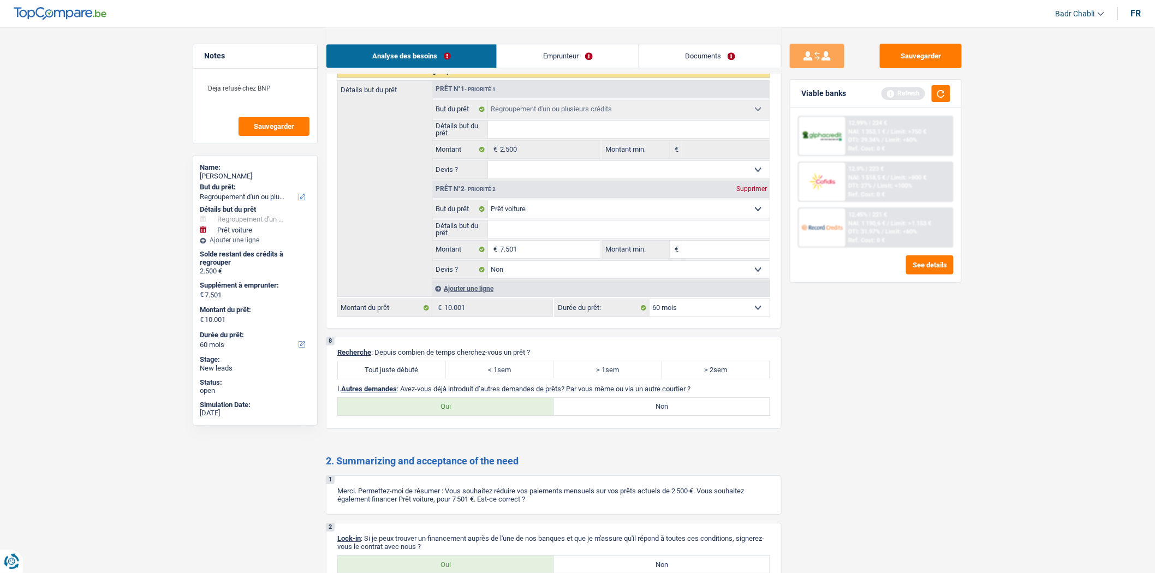
scroll to position [1534, 0]
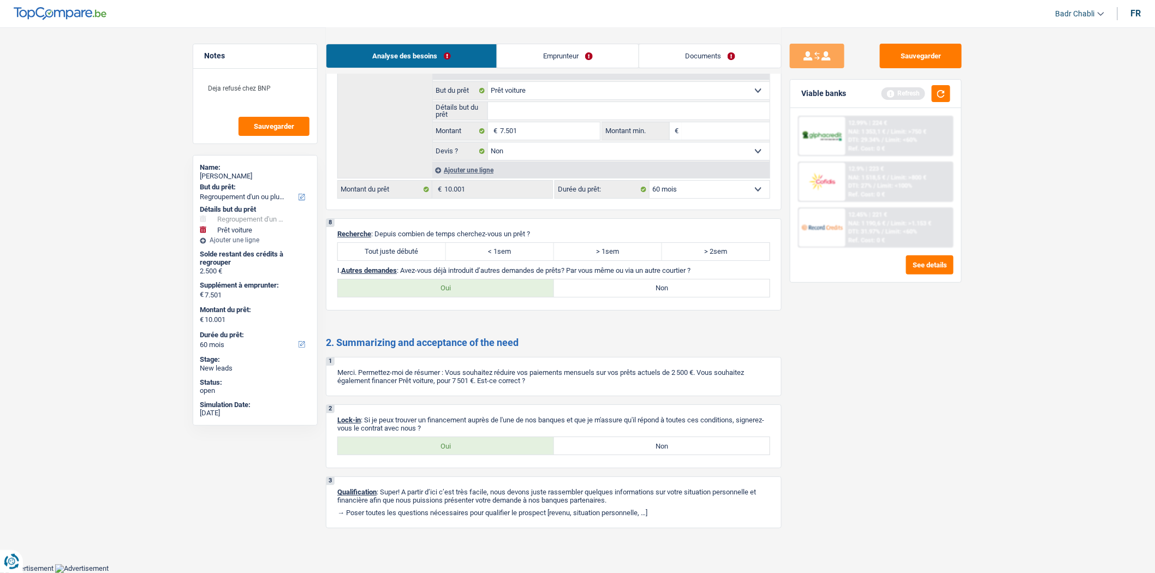
click at [414, 247] on label "Tout juste débuté" at bounding box center [392, 251] width 108 height 17
click at [414, 247] on input "Tout juste débuté" at bounding box center [392, 251] width 108 height 17
radio input "true"
click at [620, 291] on label "Non" at bounding box center [662, 287] width 216 height 17
click at [620, 291] on input "Non" at bounding box center [662, 287] width 216 height 17
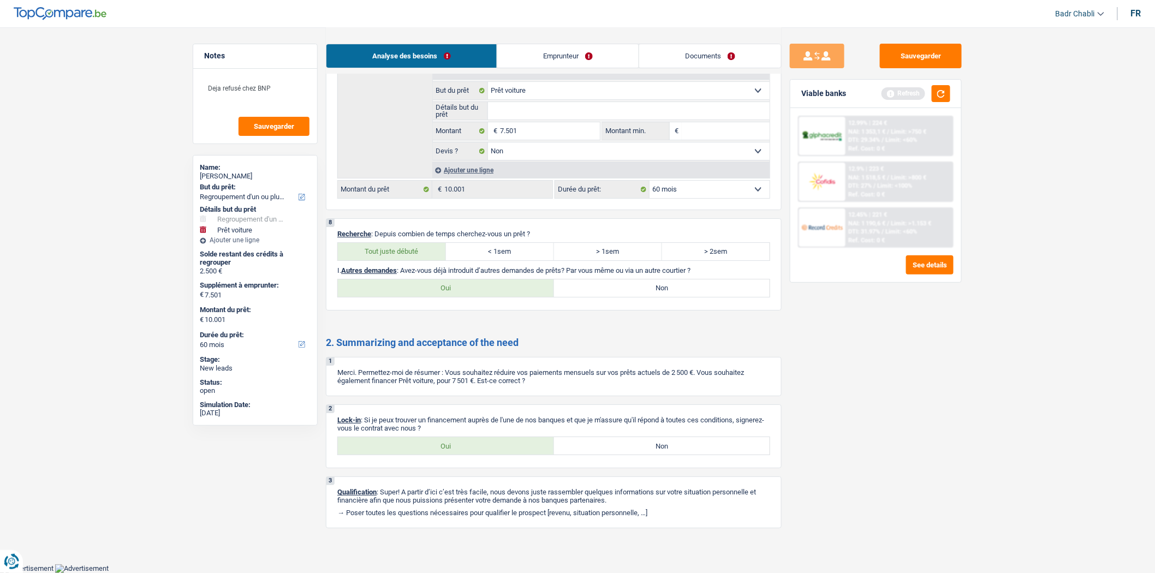
radio input "true"
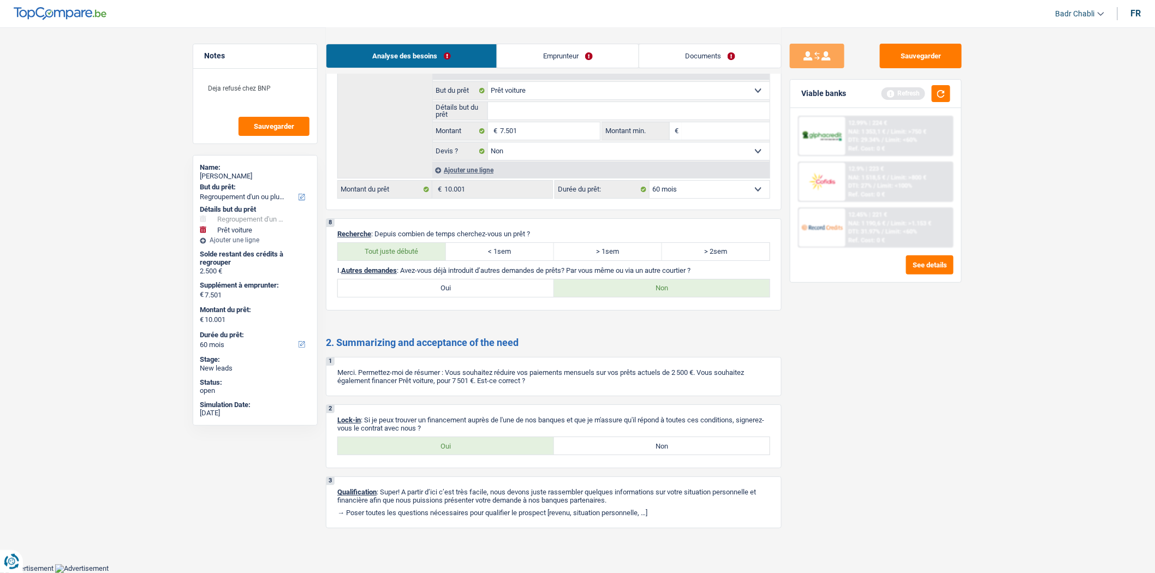
click at [477, 445] on label "Oui" at bounding box center [446, 445] width 216 height 17
click at [477, 445] on input "Oui" at bounding box center [446, 445] width 216 height 17
radio input "true"
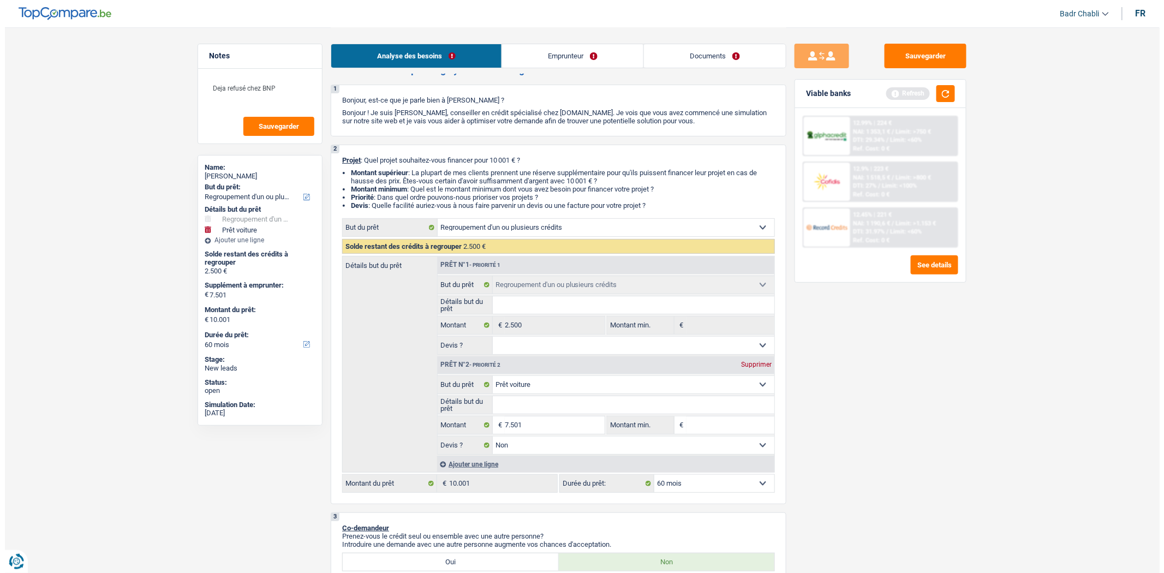
scroll to position [0, 0]
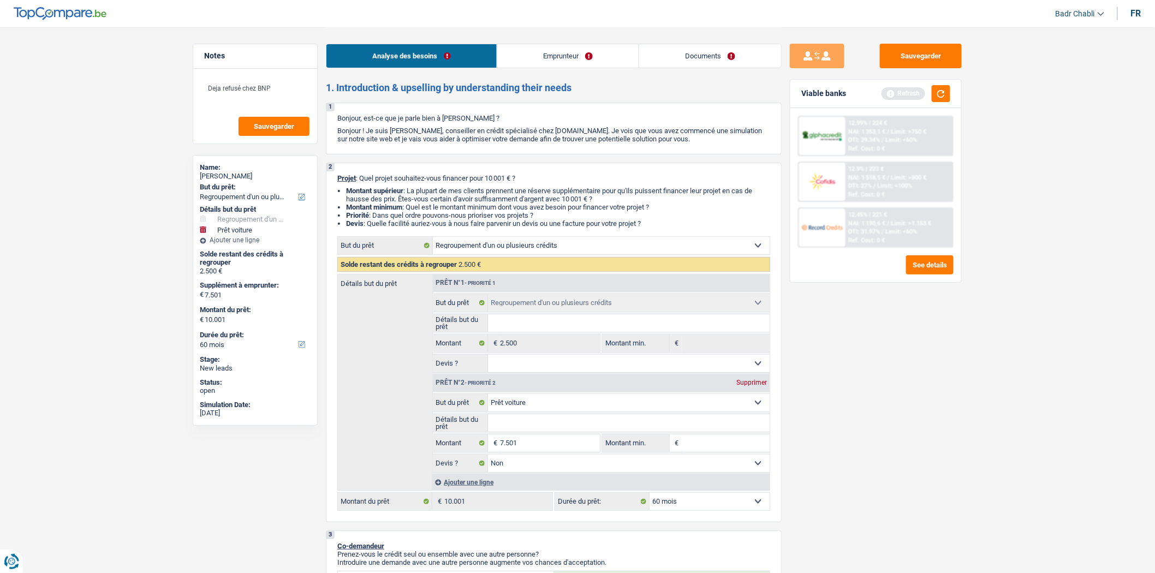
click at [558, 55] on link "Emprunteur" at bounding box center [567, 55] width 141 height 23
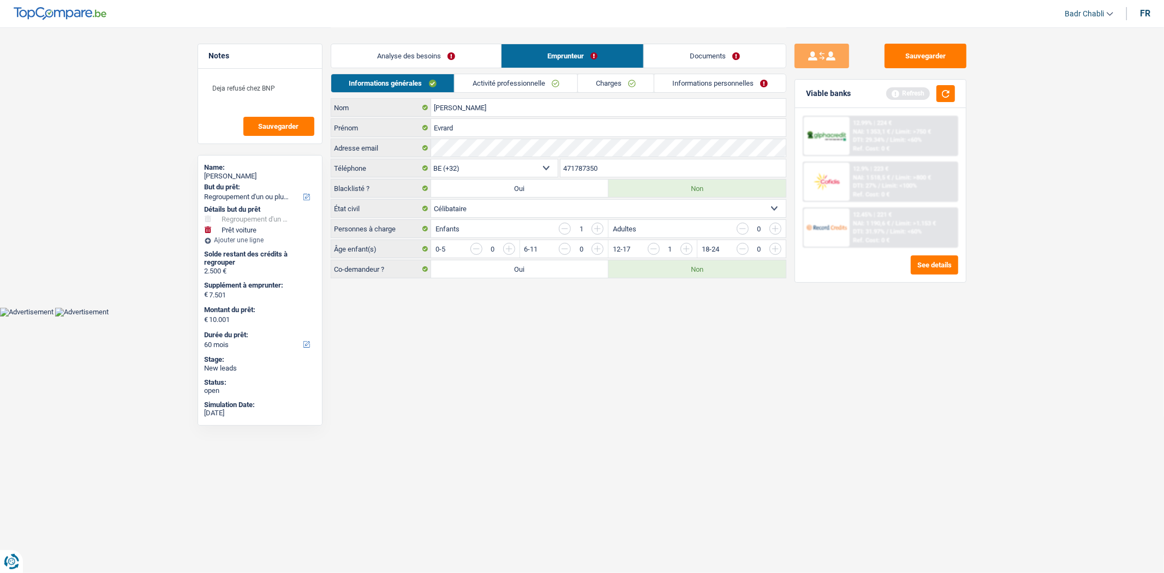
click at [729, 60] on link "Documents" at bounding box center [715, 55] width 142 height 23
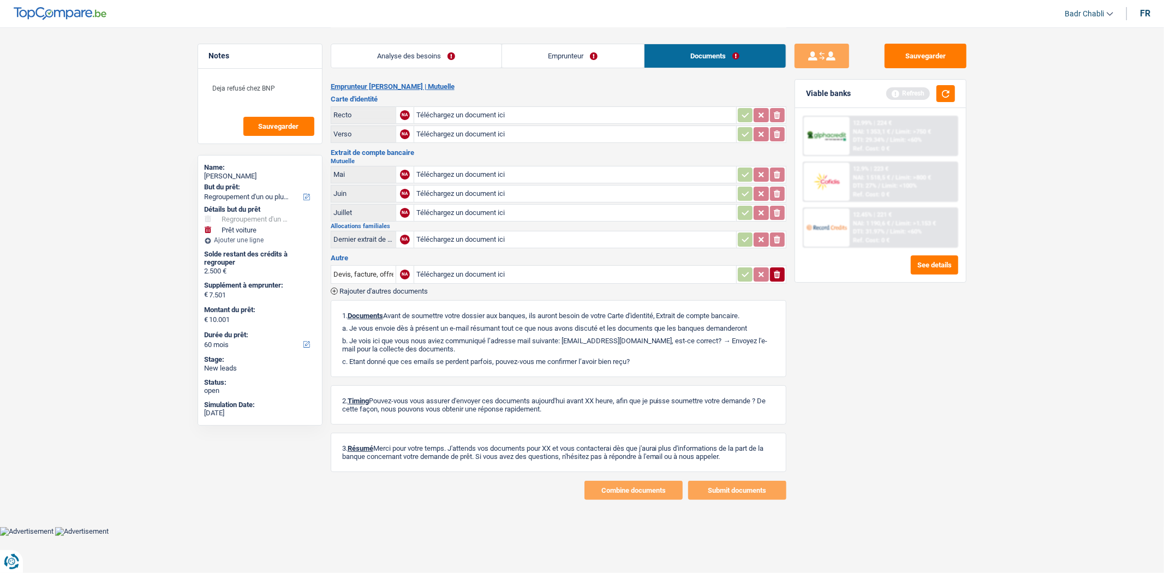
click at [446, 59] on link "Analyse des besoins" at bounding box center [416, 55] width 170 height 23
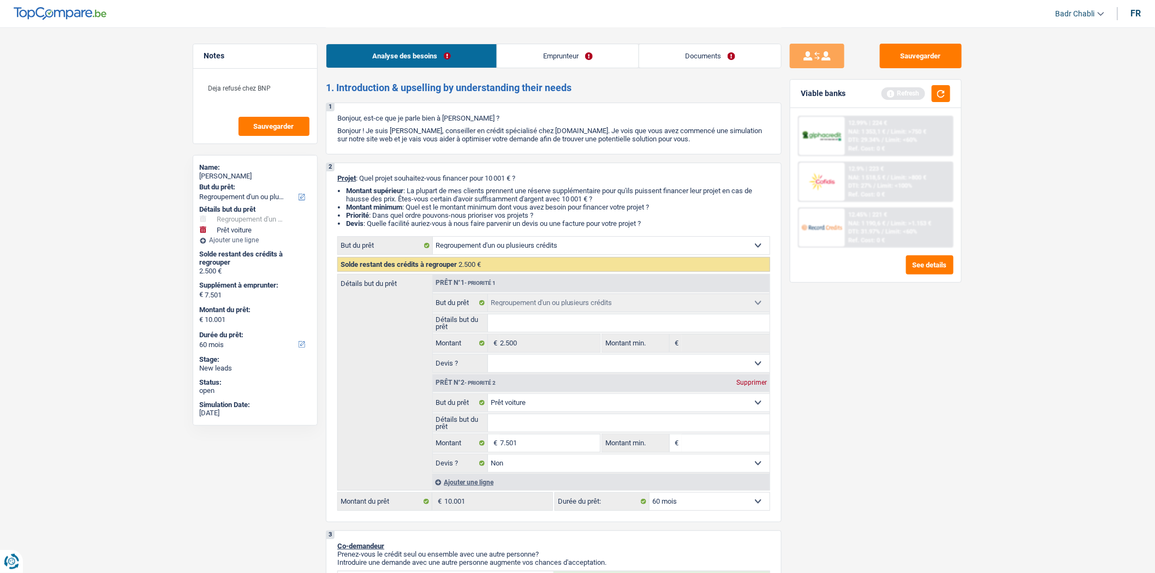
click at [527, 59] on link "Emprunteur" at bounding box center [567, 55] width 141 height 23
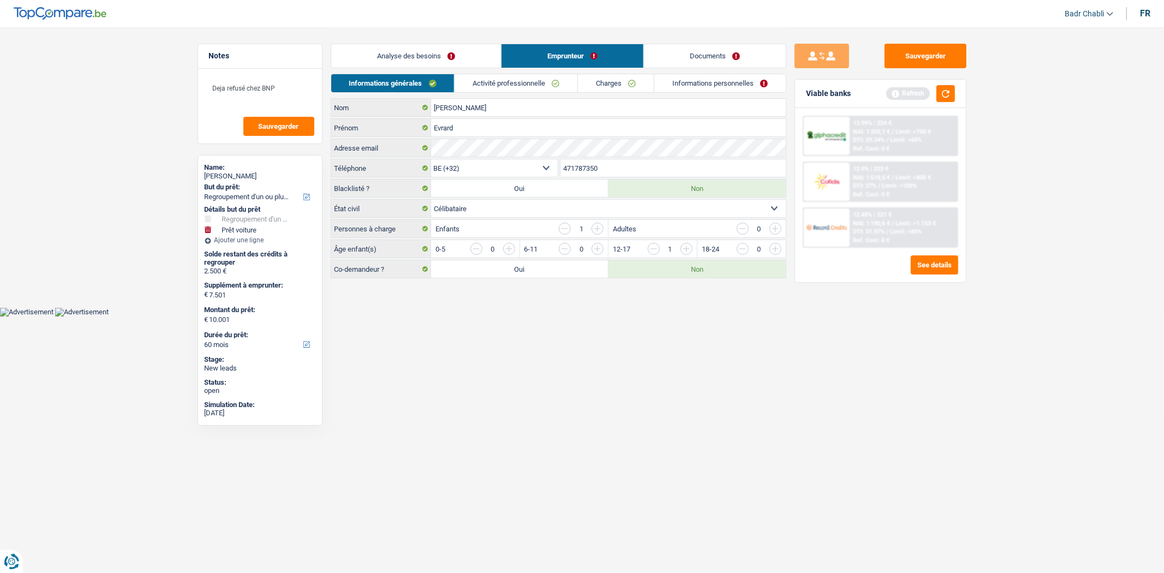
click at [504, 85] on link "Activité professionnelle" at bounding box center [516, 83] width 123 height 18
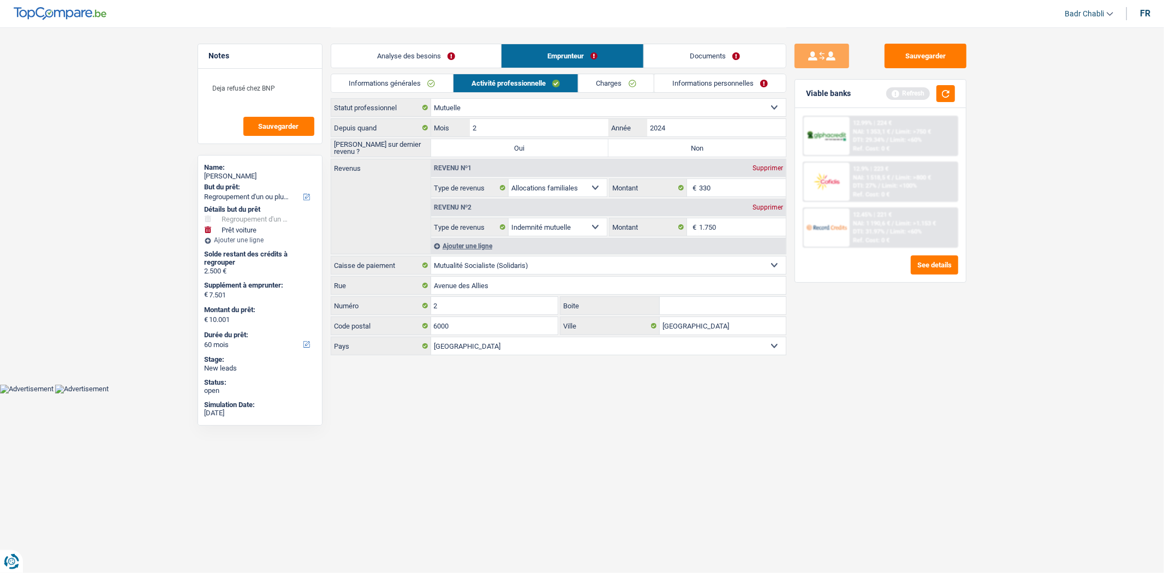
click at [617, 81] on link "Charges" at bounding box center [617, 83] width 76 height 18
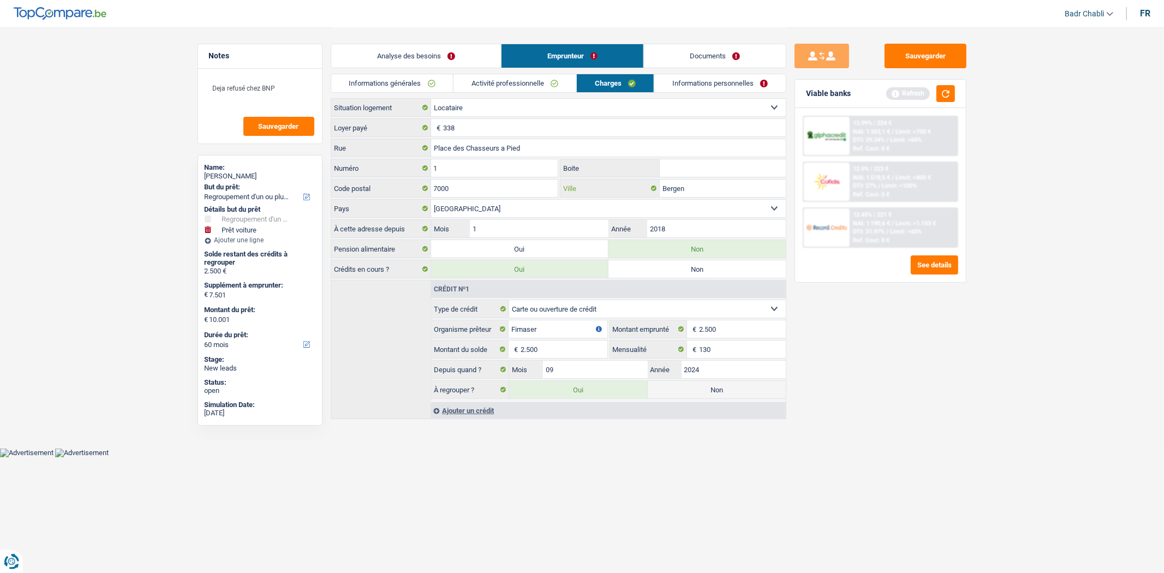
click at [681, 192] on input "Bergen" at bounding box center [723, 188] width 126 height 17
type input "Mons"
click at [718, 84] on link "Informations personnelles" at bounding box center [720, 83] width 132 height 18
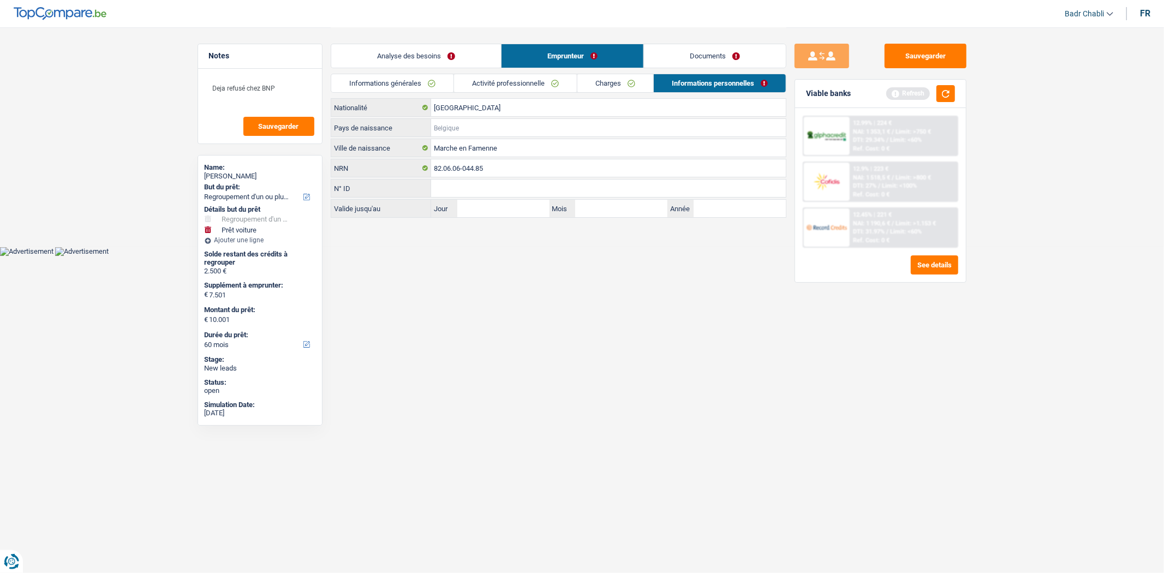
click at [480, 128] on input "Pays de naissance" at bounding box center [608, 127] width 355 height 17
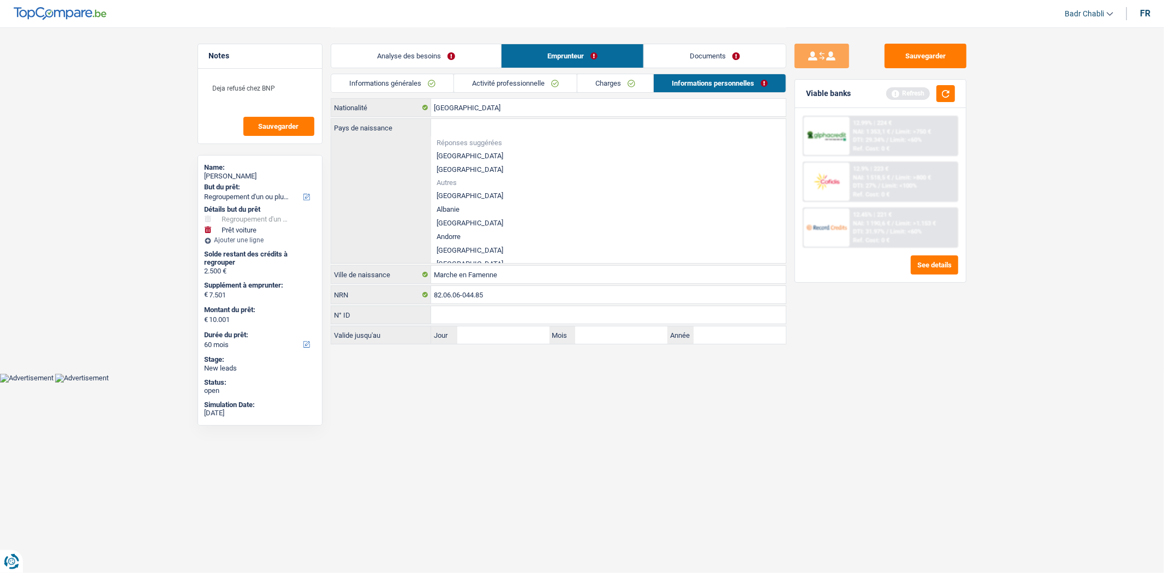
click at [461, 156] on li "[GEOGRAPHIC_DATA]" at bounding box center [608, 156] width 355 height 14
type input "[GEOGRAPHIC_DATA]"
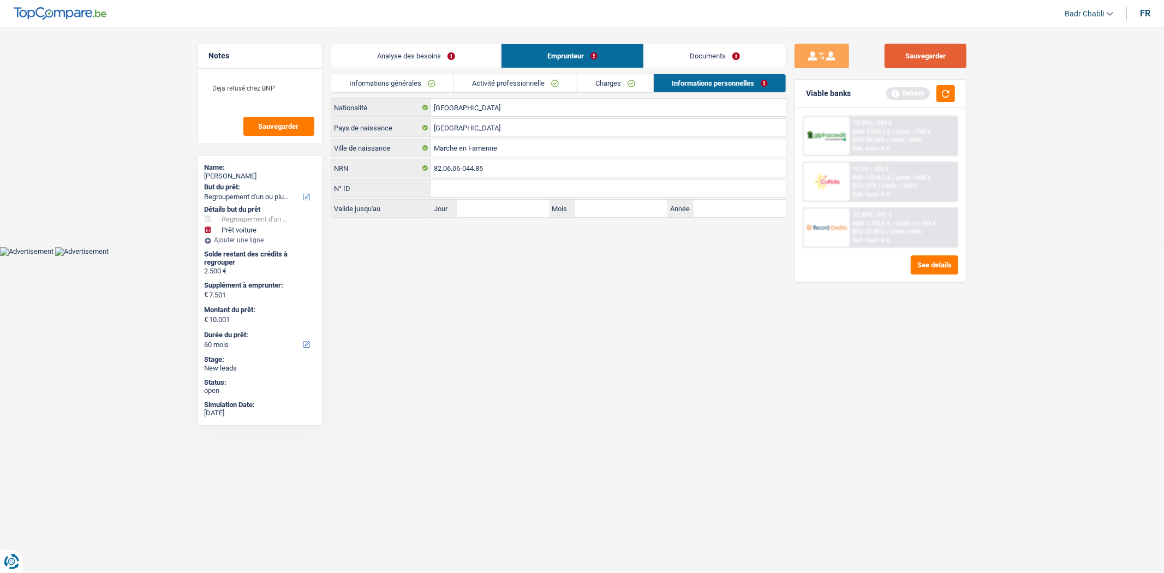
click at [941, 45] on button "Sauvegarder" at bounding box center [926, 56] width 82 height 25
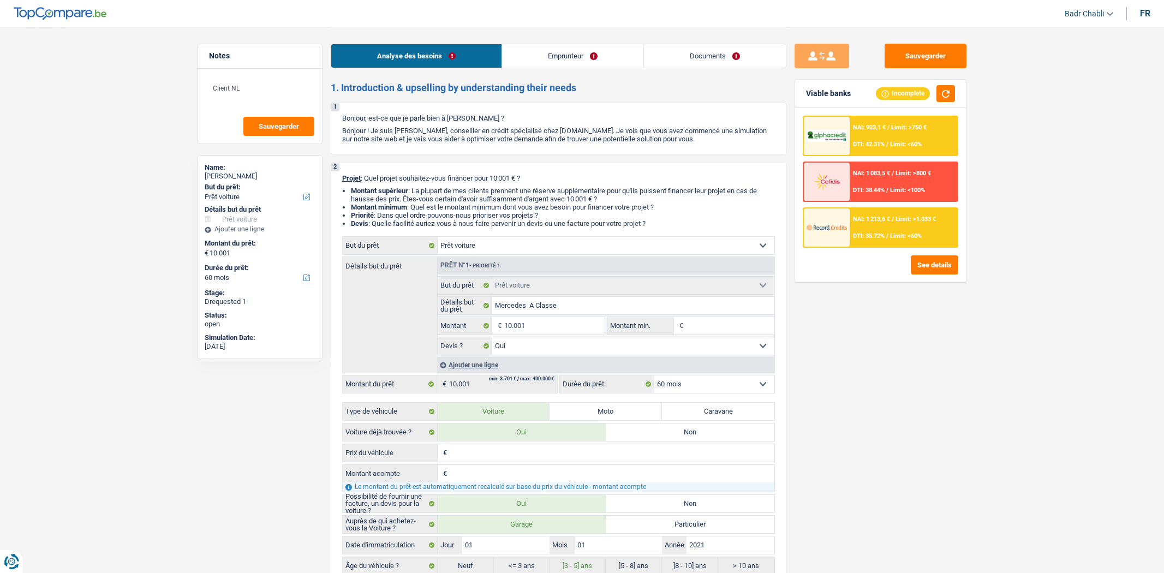
select select "car"
select select "60"
select select "car"
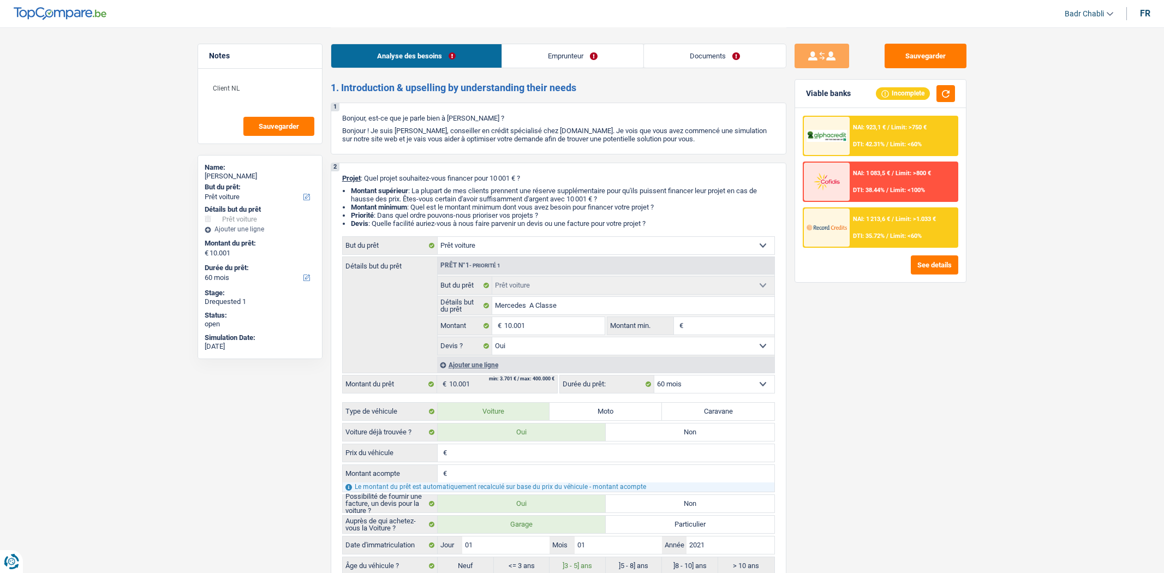
select select "yes"
select select "60"
select select "worker"
select select "netSalary"
select select "mealVouchers"
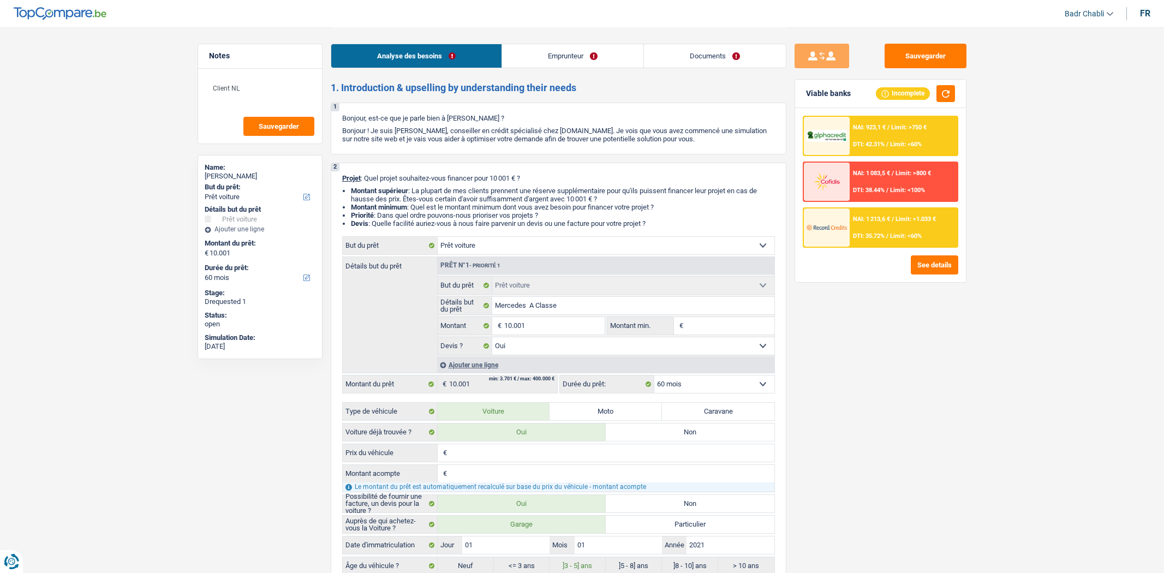
select select "rents"
select select "cardOrCredit"
select select "car"
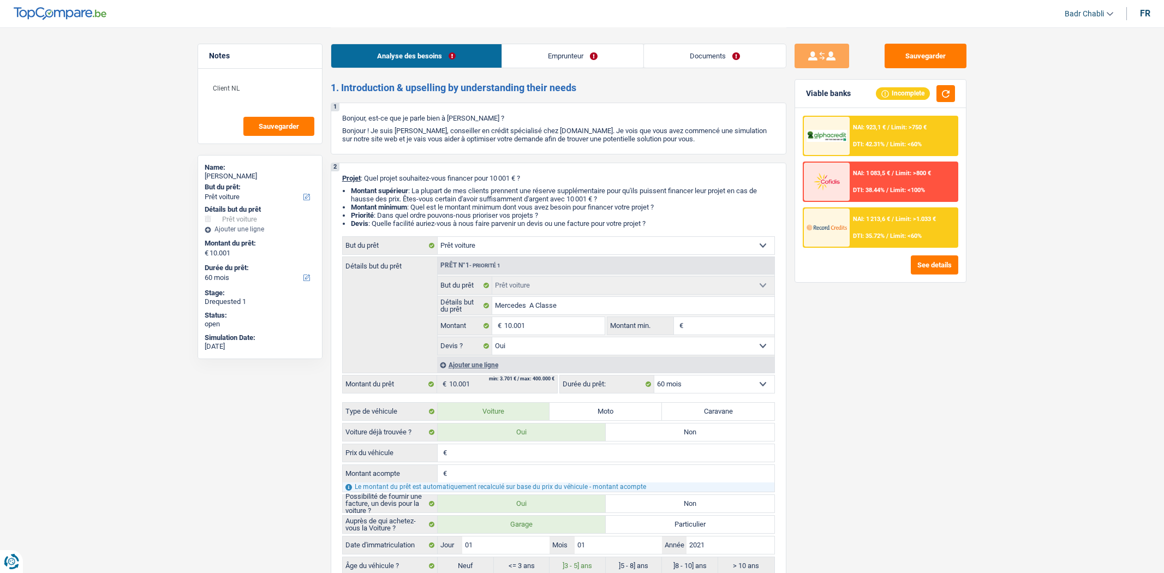
select select "car"
select select "yes"
select select "60"
select select "32"
select select "single"
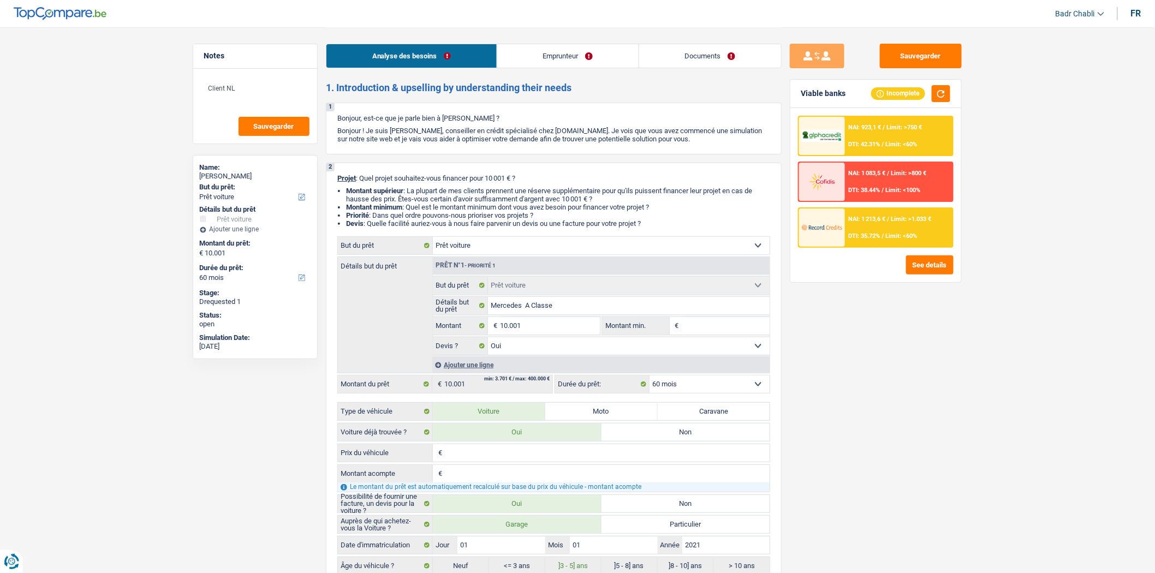
click at [732, 51] on link "Documents" at bounding box center [710, 55] width 142 height 23
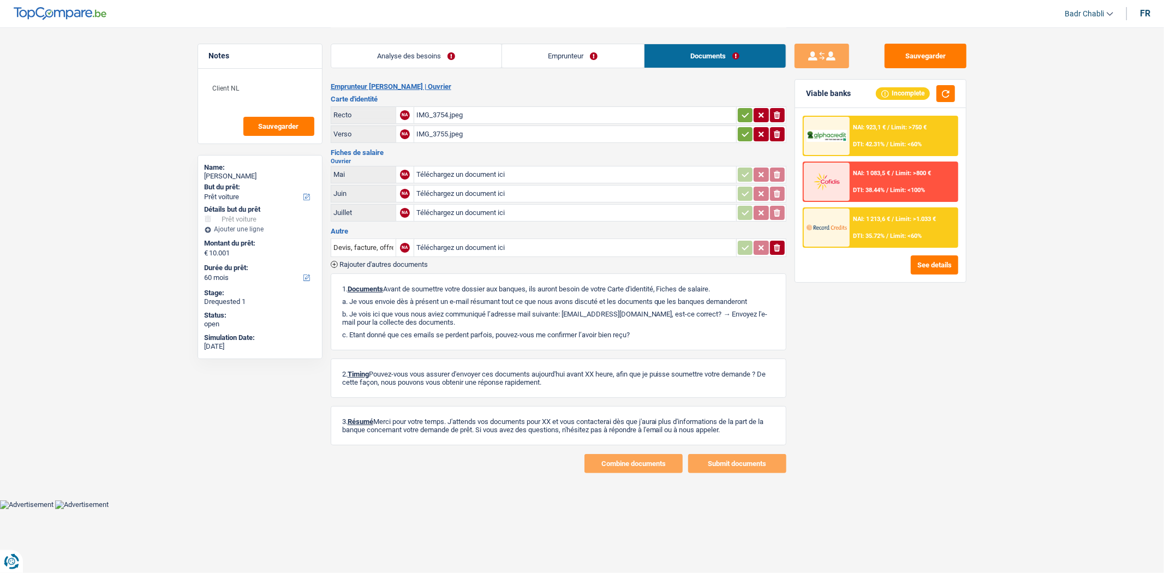
click at [599, 63] on link "Emprunteur" at bounding box center [573, 55] width 142 height 23
